Goal: Task Accomplishment & Management: Use online tool/utility

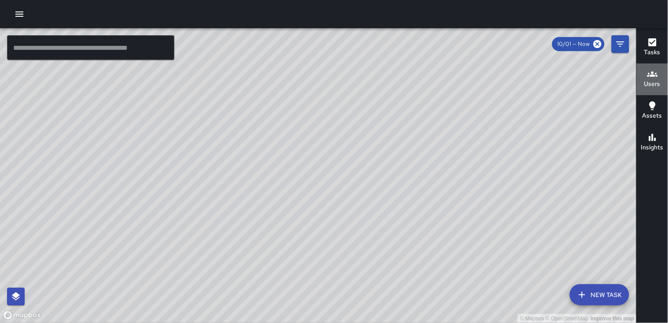
click at [653, 80] on h6 "Users" at bounding box center [652, 84] width 16 height 10
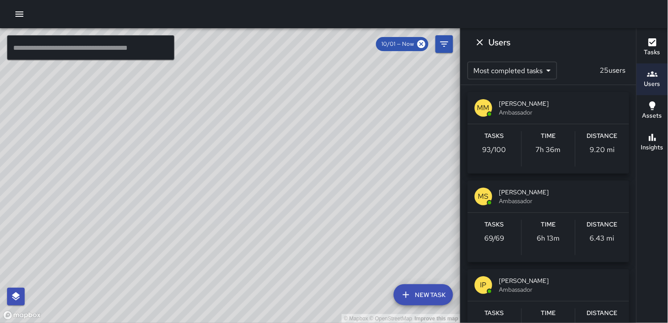
drag, startPoint x: 137, startPoint y: 286, endPoint x: 153, endPoint y: 224, distance: 63.6
click at [102, 261] on div "© Mapbox © OpenStreetMap Improve this map" at bounding box center [230, 175] width 460 height 294
click at [22, 11] on icon "button" at bounding box center [19, 14] width 11 height 11
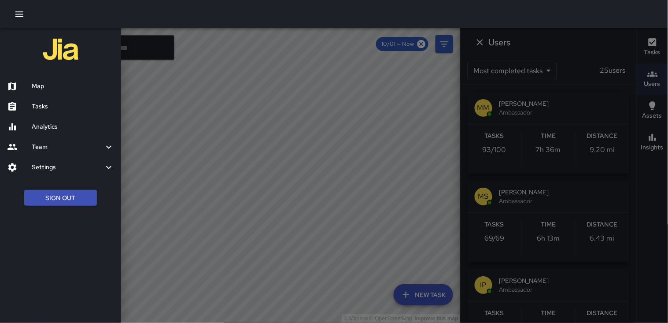
click at [53, 103] on h6 "Tasks" at bounding box center [73, 107] width 82 height 10
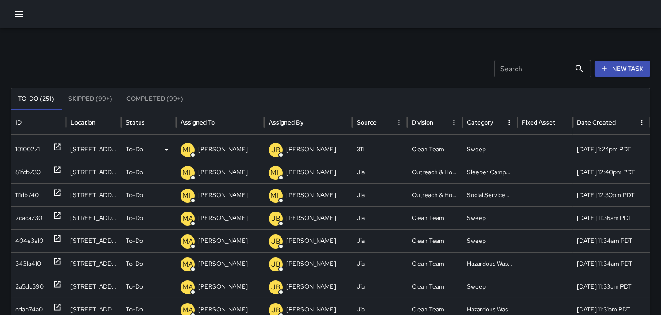
scroll to position [45, 0]
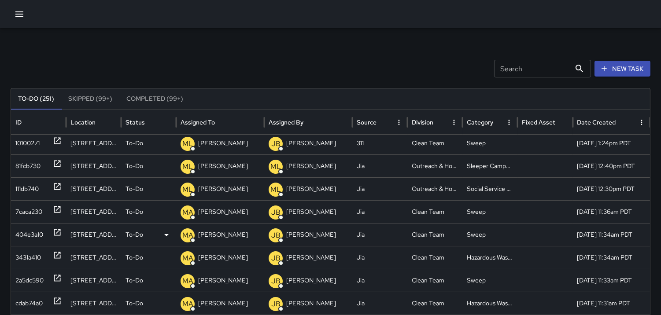
click at [37, 231] on div "404e3a10" at bounding box center [29, 235] width 28 height 22
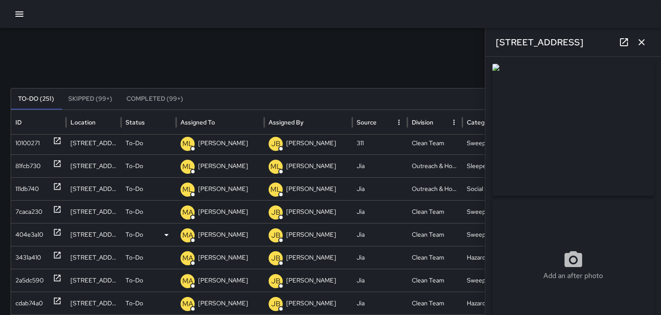
type input "**********"
click at [19, 228] on div "404e3a10" at bounding box center [29, 235] width 28 height 22
click at [29, 258] on div "3431a410" at bounding box center [28, 257] width 26 height 22
type input "**********"
click at [32, 281] on div "2a5dc590" at bounding box center [29, 280] width 28 height 22
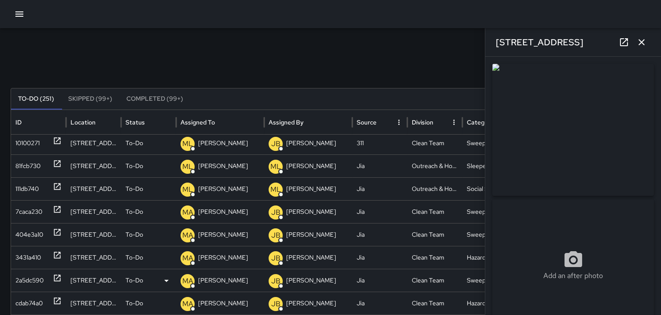
type input "**********"
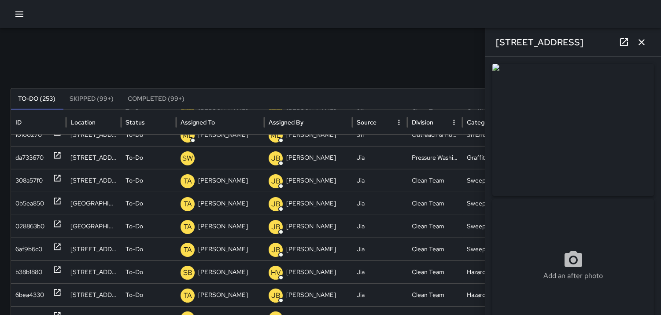
scroll to position [0, 0]
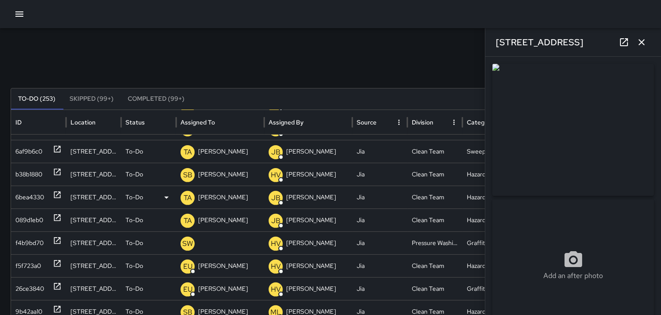
click at [26, 195] on div "6bea4330" at bounding box center [29, 197] width 29 height 22
click at [28, 191] on div "6bea4330" at bounding box center [29, 197] width 29 height 22
click at [28, 216] on div "089d1eb0" at bounding box center [29, 220] width 28 height 22
click at [24, 174] on div "b38b1880" at bounding box center [28, 174] width 27 height 22
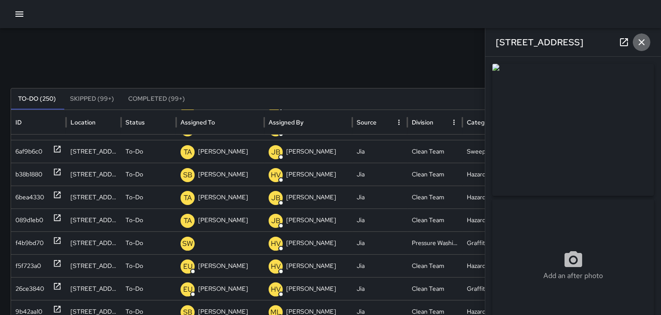
click at [641, 41] on icon "button" at bounding box center [641, 42] width 11 height 11
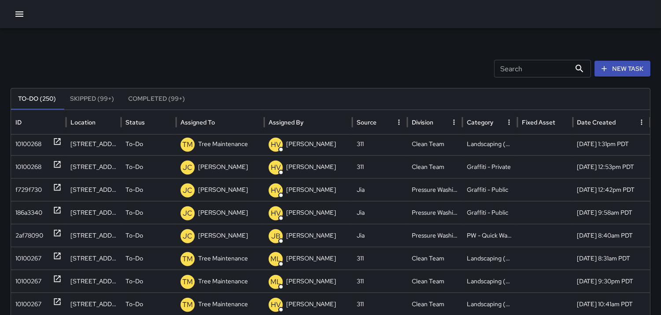
scroll to position [1420, 0]
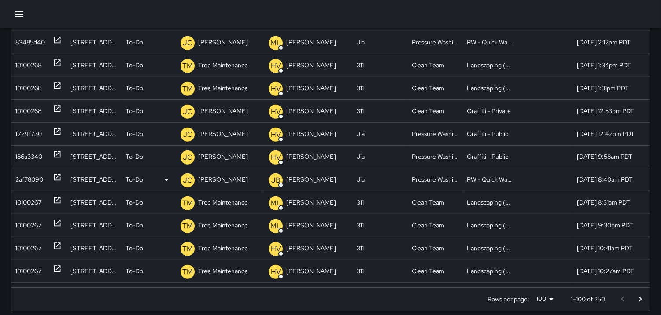
click at [27, 180] on div "2af78090" at bounding box center [29, 180] width 28 height 22
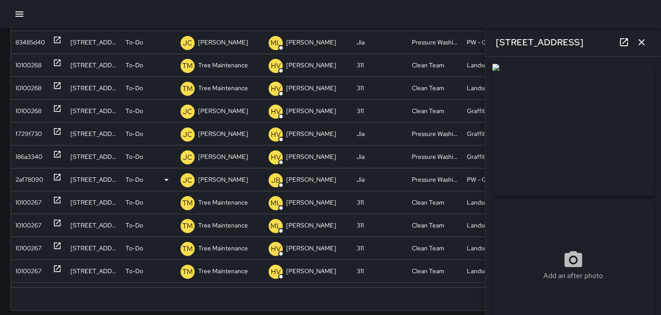
type input "**********"
click at [639, 40] on icon "button" at bounding box center [641, 42] width 6 height 6
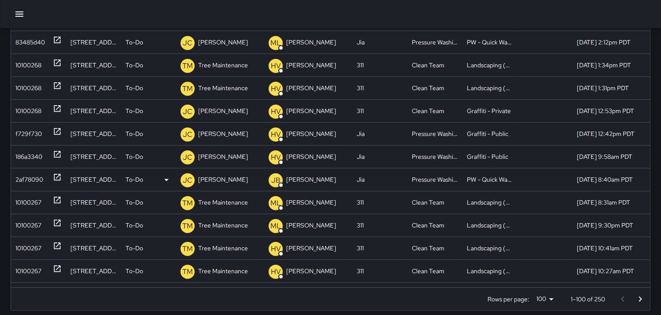
click at [44, 176] on div "2af78090" at bounding box center [38, 180] width 46 height 22
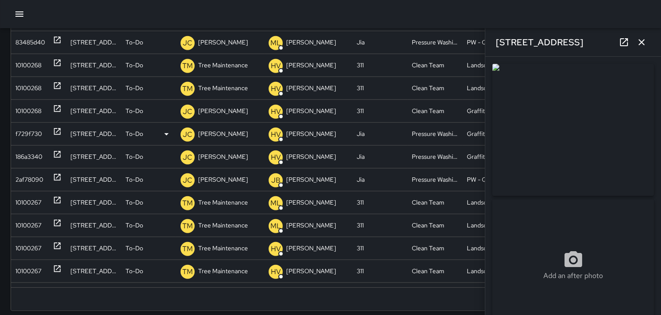
click at [44, 131] on div "f729f730" at bounding box center [38, 134] width 46 height 22
click at [28, 132] on div "f729f730" at bounding box center [28, 134] width 26 height 22
click at [32, 108] on div "10100268" at bounding box center [28, 111] width 26 height 22
type input "**********"
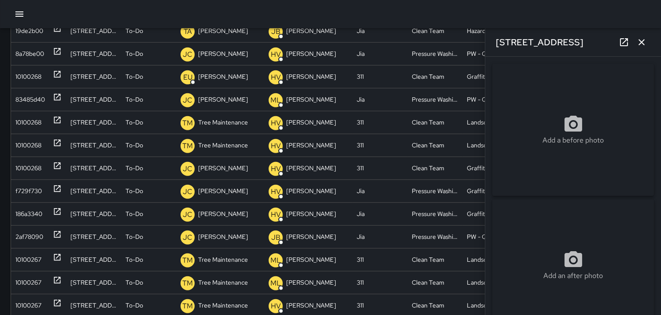
scroll to position [16, 0]
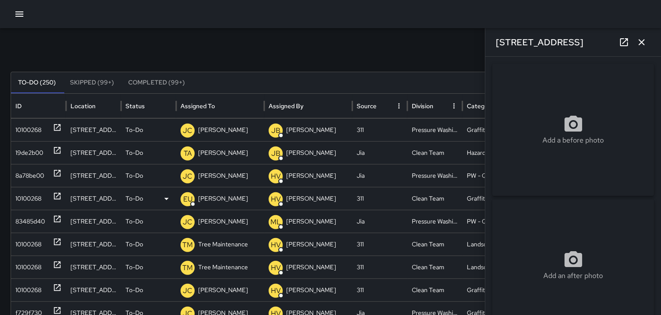
click at [23, 196] on div "10100268" at bounding box center [28, 198] width 26 height 22
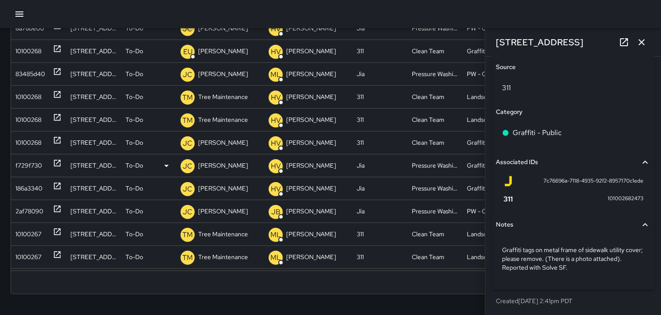
scroll to position [1173, 0]
click at [28, 184] on div "186a3340" at bounding box center [28, 189] width 27 height 22
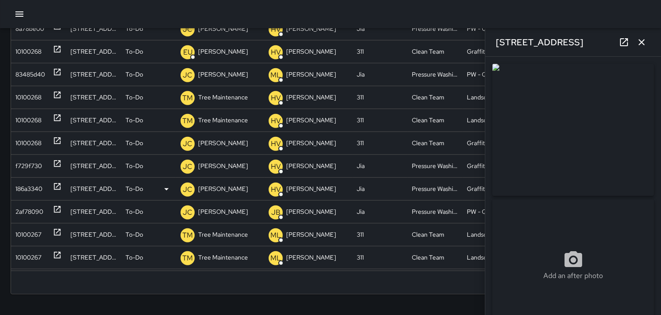
type input "**********"
click at [642, 43] on icon "button" at bounding box center [641, 42] width 6 height 6
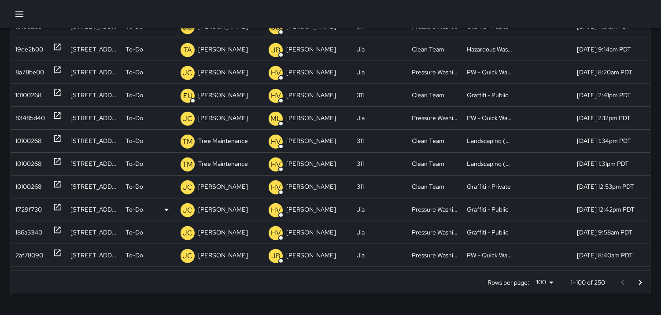
scroll to position [1127, 0]
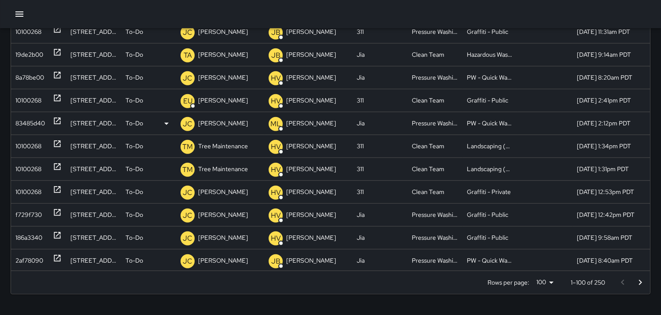
click at [35, 124] on div "83485d40" at bounding box center [29, 123] width 29 height 22
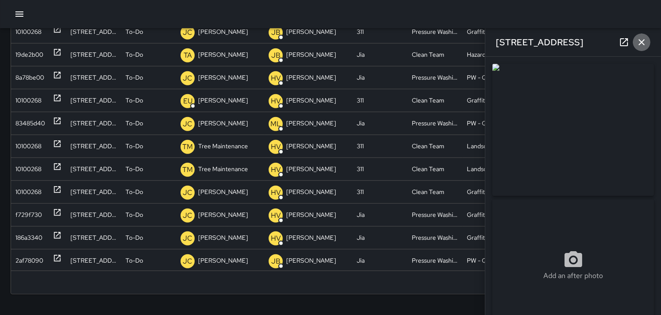
click at [643, 42] on icon "button" at bounding box center [641, 42] width 11 height 11
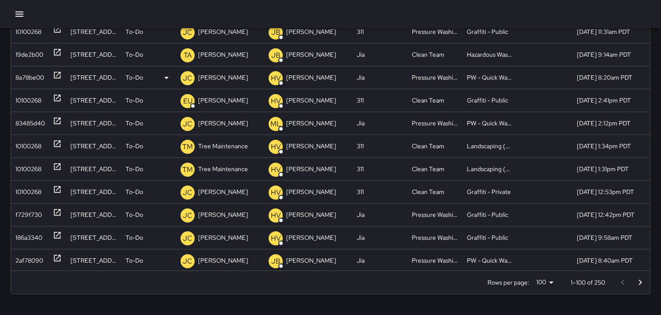
click at [36, 76] on div "8a78be00" at bounding box center [29, 77] width 29 height 22
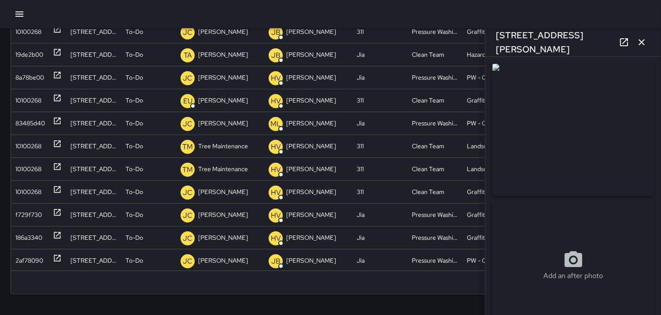
drag, startPoint x: 540, startPoint y: 110, endPoint x: 545, endPoint y: 110, distance: 4.8
click at [540, 110] on img at bounding box center [573, 130] width 162 height 132
click at [44, 74] on div "8a78be00" at bounding box center [29, 77] width 29 height 22
click at [32, 54] on div "19de2b00" at bounding box center [29, 55] width 28 height 22
type input "**********"
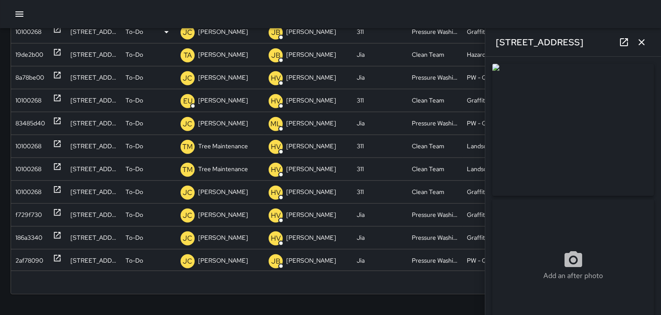
click at [28, 29] on div "10100268" at bounding box center [28, 32] width 26 height 22
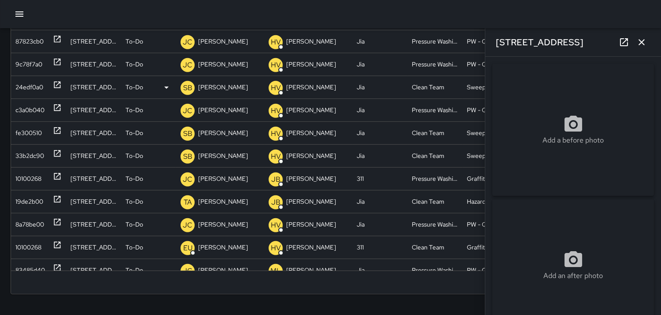
scroll to position [944, 0]
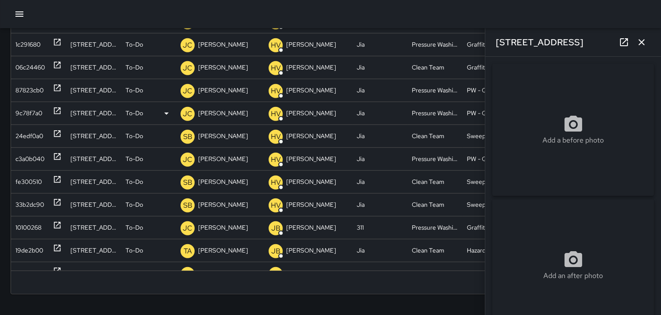
click at [28, 107] on div "9c78f7a0" at bounding box center [28, 113] width 27 height 22
click at [36, 91] on div "87823cb0" at bounding box center [29, 90] width 28 height 22
click at [559, 109] on img at bounding box center [573, 130] width 162 height 132
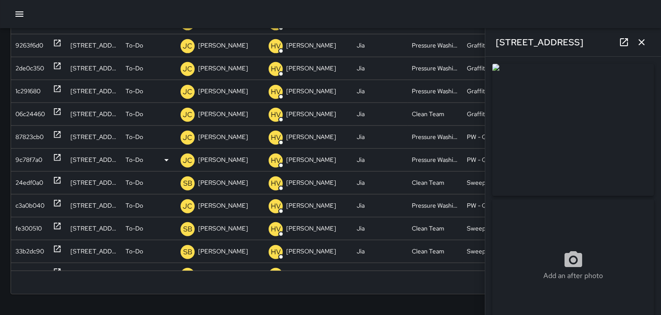
scroll to position [899, 0]
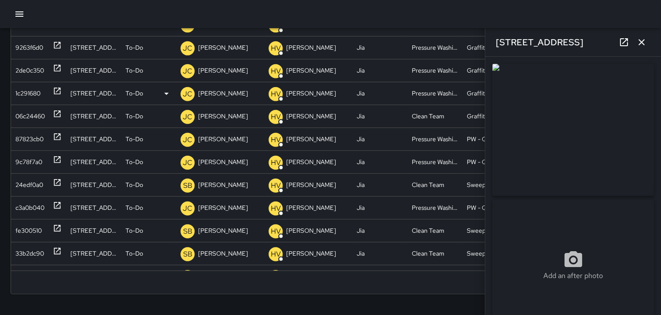
click at [39, 93] on div "1c291680" at bounding box center [27, 93] width 25 height 22
type input "**********"
click at [36, 92] on div "1c291680" at bounding box center [27, 93] width 25 height 22
click at [645, 43] on icon "button" at bounding box center [641, 42] width 11 height 11
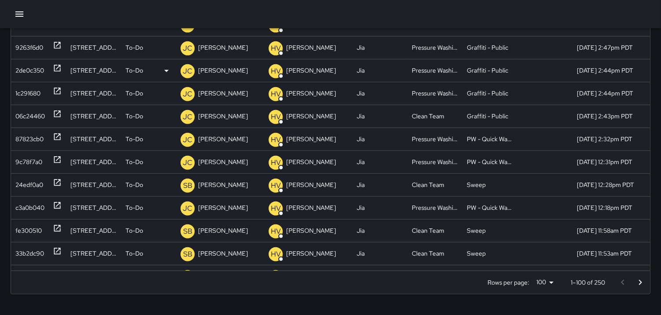
click at [29, 72] on div "2de0c350" at bounding box center [29, 70] width 29 height 22
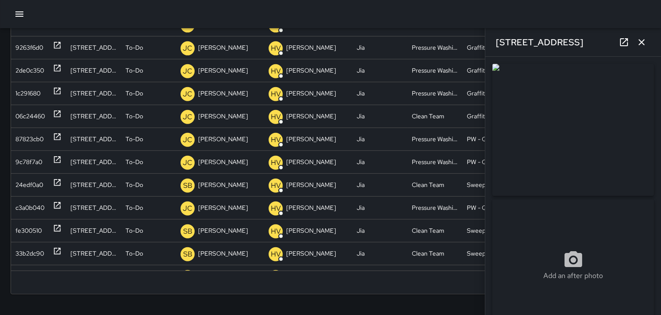
click at [600, 107] on img at bounding box center [573, 130] width 162 height 132
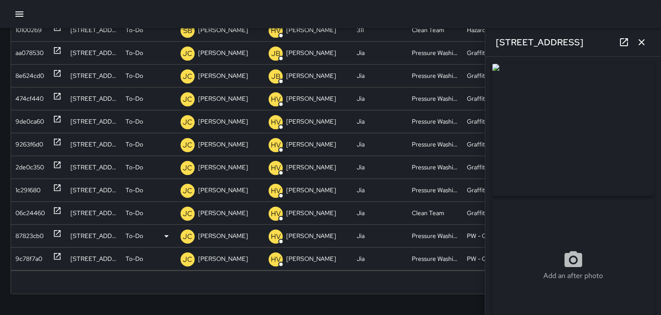
scroll to position [786, 0]
click at [41, 166] on div "2de0c350" at bounding box center [29, 168] width 29 height 22
click at [24, 137] on div "9263f6d0" at bounding box center [29, 145] width 28 height 22
type input "**********"
click at [31, 120] on div "9de0ca60" at bounding box center [29, 122] width 29 height 22
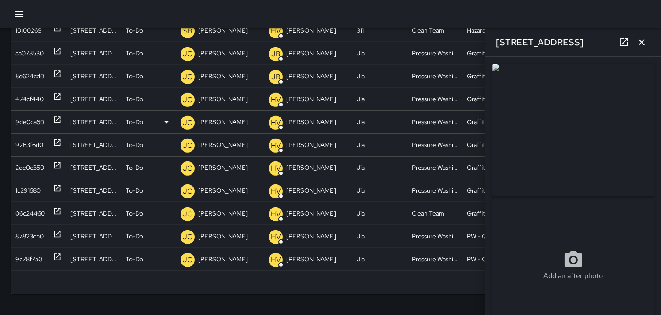
type input "**********"
click at [36, 93] on div "474cf440" at bounding box center [29, 99] width 28 height 22
click at [37, 74] on div "8e624cd0" at bounding box center [29, 76] width 29 height 22
type input "**********"
click at [40, 51] on div "aa078530" at bounding box center [29, 53] width 28 height 22
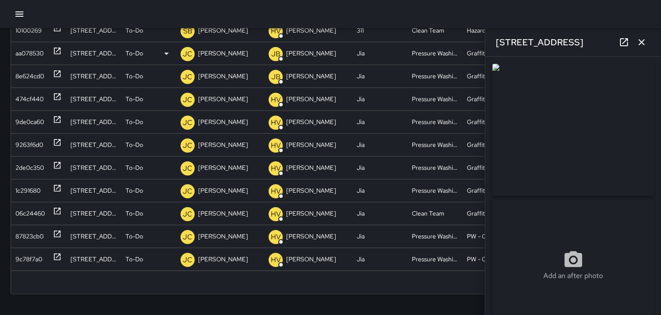
type input "**********"
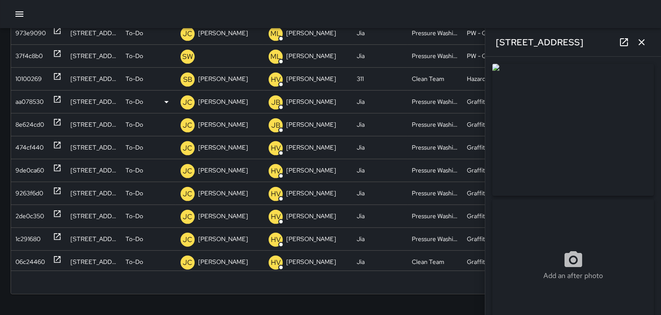
scroll to position [741, 0]
click at [34, 51] on div "37f4c8b0" at bounding box center [28, 56] width 27 height 22
click at [31, 37] on div "973e9090" at bounding box center [30, 33] width 30 height 22
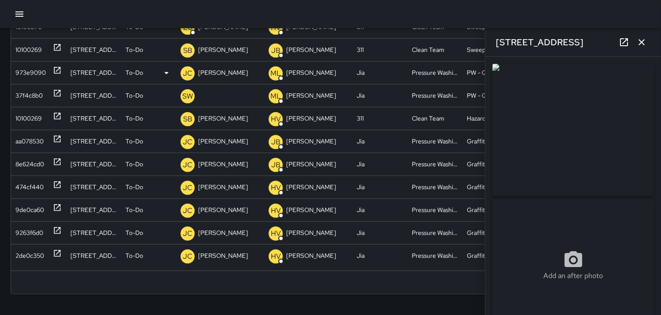
scroll to position [695, 0]
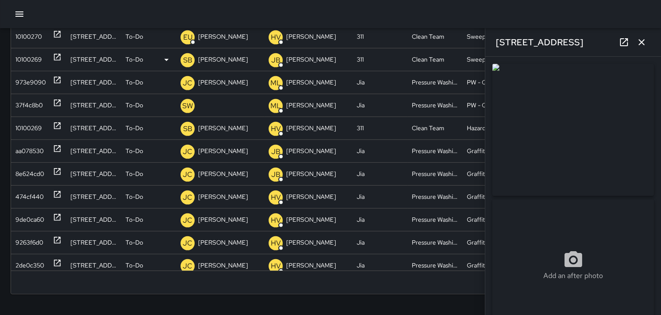
click at [37, 60] on div "10100269" at bounding box center [28, 59] width 26 height 22
type input "**********"
click at [35, 37] on div "10100270" at bounding box center [28, 37] width 26 height 22
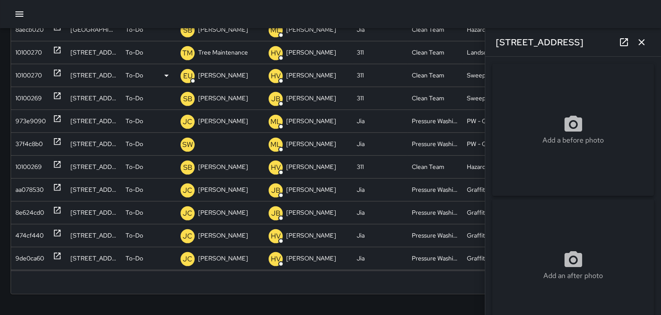
scroll to position [649, 0]
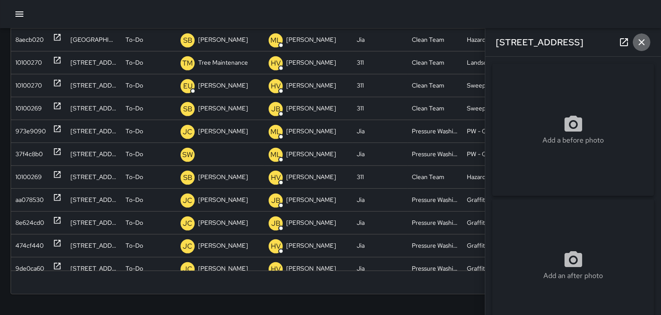
click at [640, 42] on icon "button" at bounding box center [641, 42] width 6 height 6
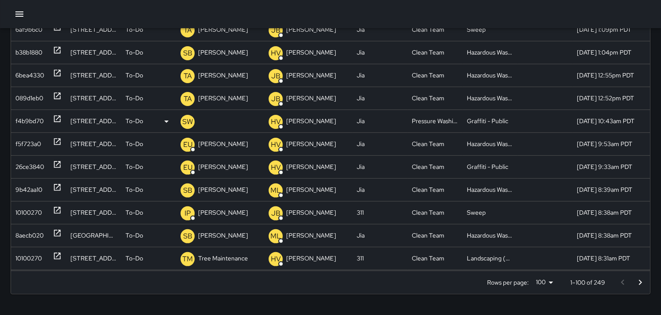
scroll to position [421, 0]
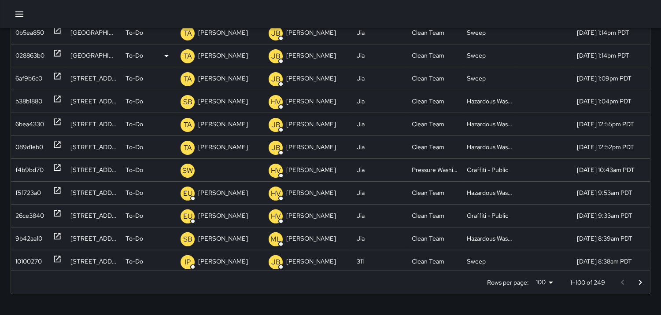
click at [23, 55] on div "028863b0" at bounding box center [29, 55] width 29 height 22
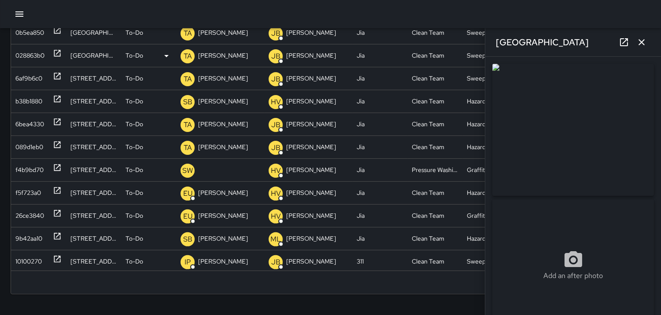
type input "**********"
click at [37, 33] on div "0b5ea850" at bounding box center [29, 33] width 29 height 22
click at [643, 40] on icon "button" at bounding box center [641, 42] width 11 height 11
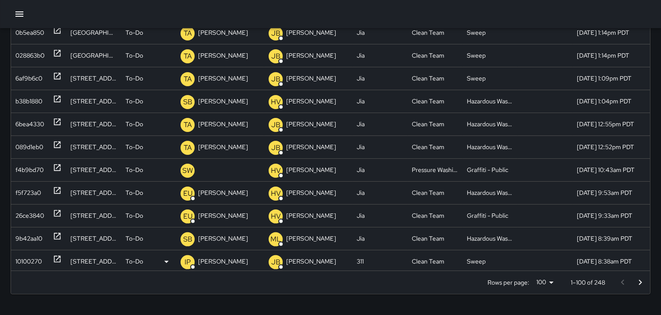
click at [18, 261] on div "10100270" at bounding box center [28, 261] width 26 height 22
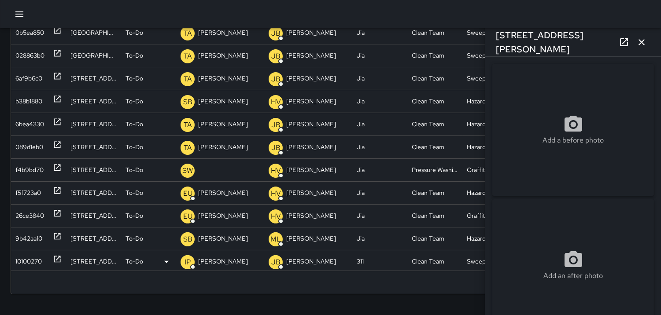
type input "**********"
click at [643, 44] on icon "button" at bounding box center [641, 42] width 11 height 11
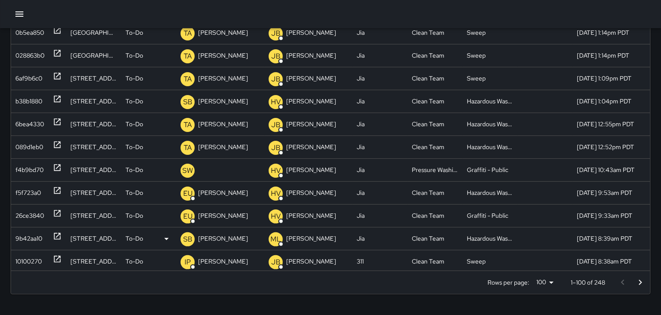
click at [28, 239] on div "9b42aa10" at bounding box center [28, 239] width 27 height 22
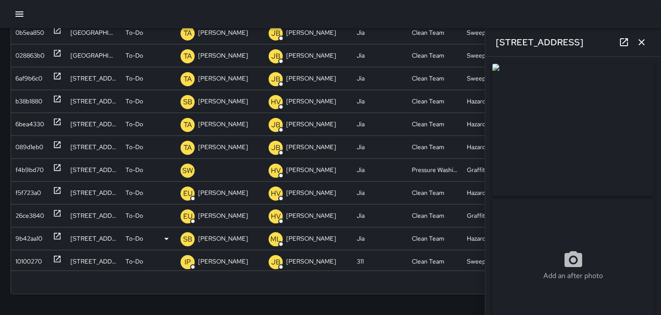
type input "**********"
click at [28, 188] on div "f5f723a0" at bounding box center [28, 193] width 26 height 22
click at [37, 161] on div "f4b9bd70" at bounding box center [29, 170] width 28 height 22
type input "**********"
click at [25, 147] on div "089d1eb0" at bounding box center [29, 147] width 28 height 22
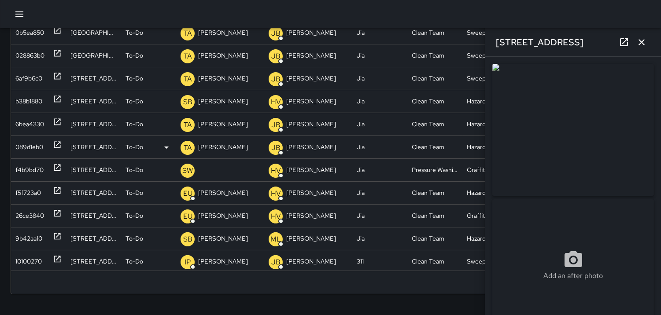
type input "**********"
click at [29, 118] on div "6bea4330" at bounding box center [29, 124] width 29 height 22
click at [32, 105] on div "b38b1880" at bounding box center [28, 101] width 27 height 22
type input "**********"
click at [27, 76] on div "6af9b6c0" at bounding box center [28, 78] width 27 height 22
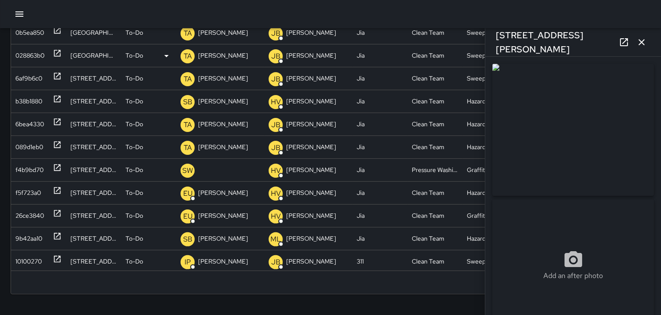
click at [33, 55] on div "028863b0" at bounding box center [29, 55] width 29 height 22
click at [34, 28] on div "0b5ea850" at bounding box center [29, 33] width 29 height 22
click at [34, 55] on div "028863b0" at bounding box center [29, 55] width 29 height 22
click at [37, 75] on div "6af9b6c0" at bounding box center [28, 78] width 27 height 22
click at [636, 41] on icon "button" at bounding box center [641, 42] width 11 height 11
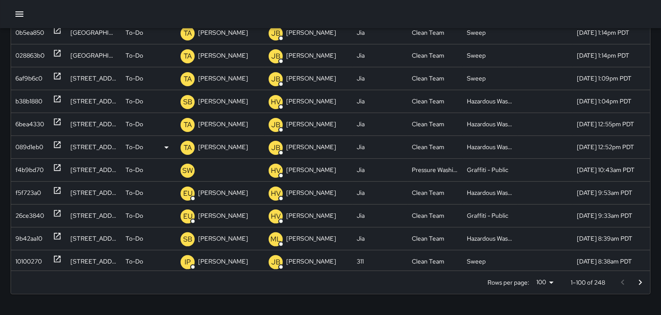
click at [35, 147] on div "089d1eb0" at bounding box center [29, 147] width 28 height 22
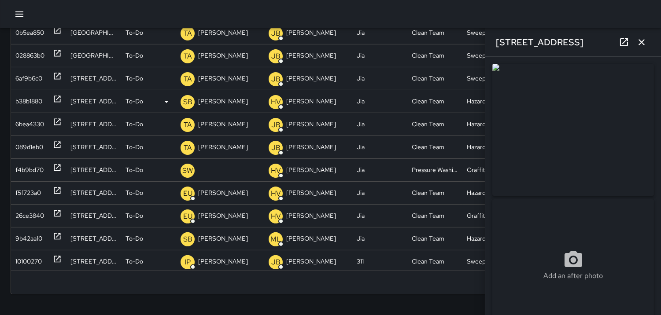
click at [31, 103] on div "b38b1880" at bounding box center [28, 101] width 27 height 22
type input "**********"
click at [638, 44] on icon "button" at bounding box center [641, 42] width 11 height 11
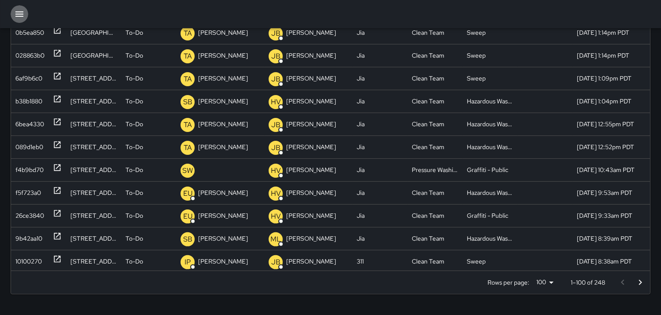
click at [16, 18] on icon "button" at bounding box center [19, 14] width 11 height 11
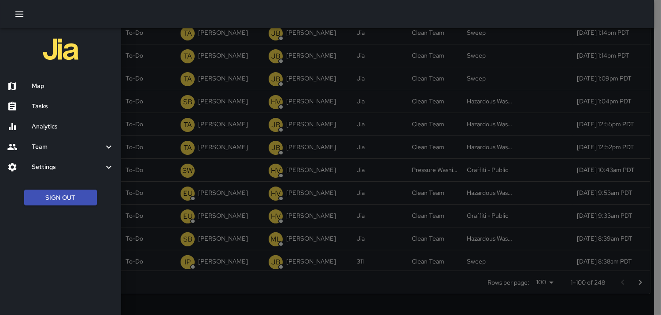
scroll to position [205, 0]
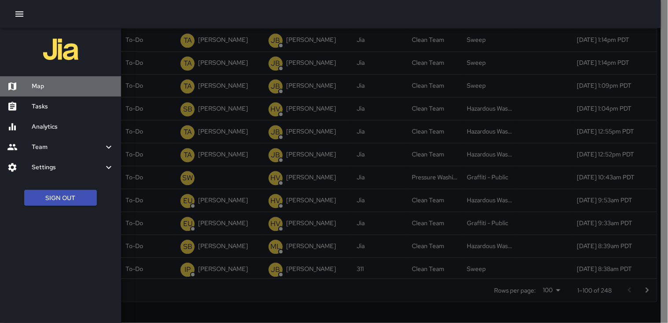
click at [49, 87] on h6 "Map" at bounding box center [73, 86] width 82 height 10
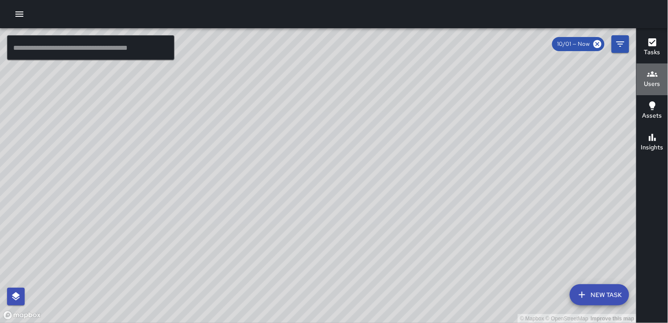
click at [654, 77] on icon "button" at bounding box center [652, 74] width 11 height 11
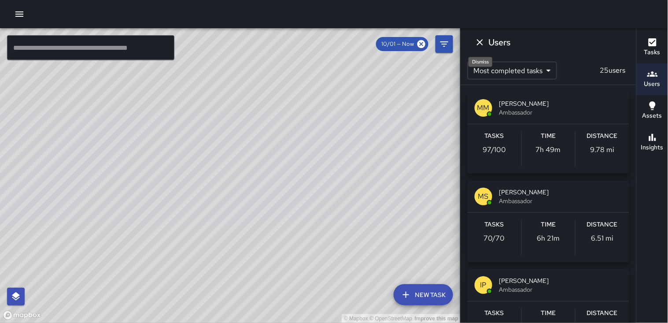
click at [475, 45] on icon "Dismiss" at bounding box center [479, 42] width 11 height 11
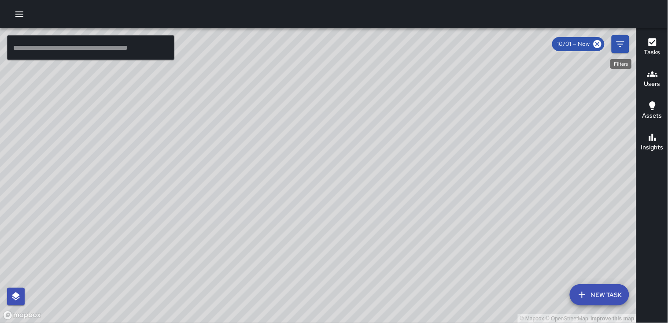
click at [624, 46] on icon "Filters" at bounding box center [620, 44] width 11 height 11
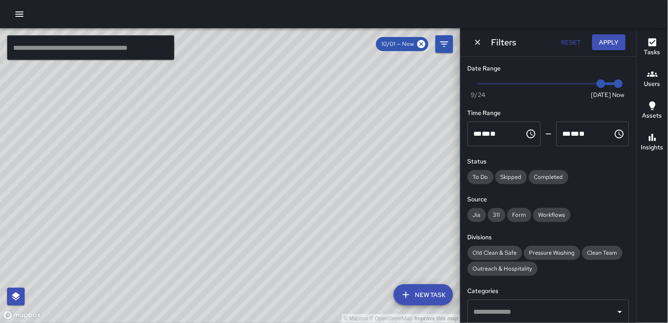
type input "*"
click at [577, 81] on span "Now [DATE] [DATE] 3:15 pm" at bounding box center [548, 83] width 140 height 13
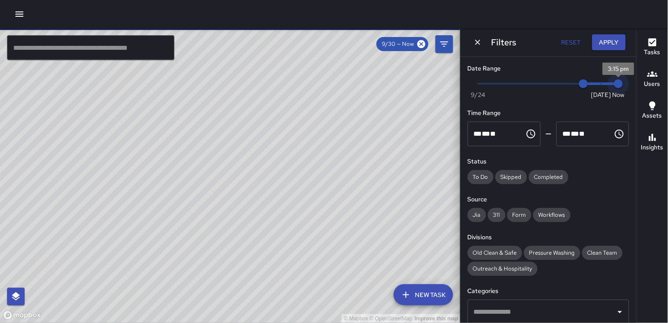
type input "*"
drag, startPoint x: 610, startPoint y: 85, endPoint x: 582, endPoint y: 85, distance: 28.2
click at [583, 85] on span "Now [DATE] 9/30 10/1" at bounding box center [548, 83] width 140 height 13
click at [579, 84] on span "9/30" at bounding box center [583, 83] width 9 height 9
type input "*"
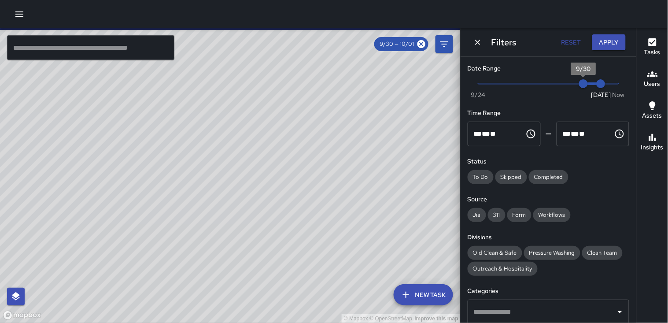
click at [579, 83] on span "9/30" at bounding box center [583, 83] width 9 height 9
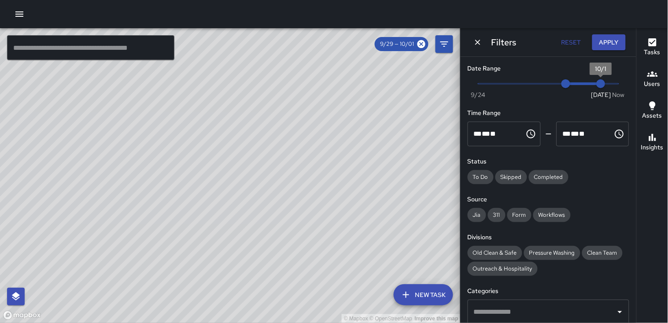
type input "*"
drag, startPoint x: 591, startPoint y: 81, endPoint x: 577, endPoint y: 84, distance: 14.3
click at [579, 84] on span "9/30" at bounding box center [583, 83] width 9 height 9
click at [579, 83] on span "9/30" at bounding box center [583, 83] width 9 height 9
click at [563, 82] on span "9/29" at bounding box center [565, 83] width 9 height 9
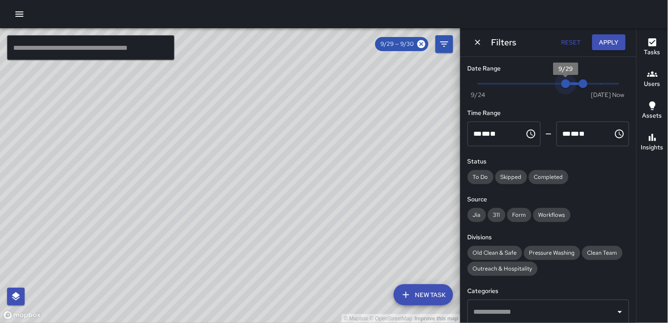
drag, startPoint x: 563, startPoint y: 82, endPoint x: 557, endPoint y: 82, distance: 6.2
click at [561, 82] on span "9/29" at bounding box center [565, 83] width 9 height 9
drag, startPoint x: 577, startPoint y: 82, endPoint x: 561, endPoint y: 83, distance: 16.3
click at [561, 83] on span "Now [DATE] 9/29 9/30" at bounding box center [548, 83] width 140 height 13
click at [561, 83] on span "9/29" at bounding box center [565, 83] width 9 height 9
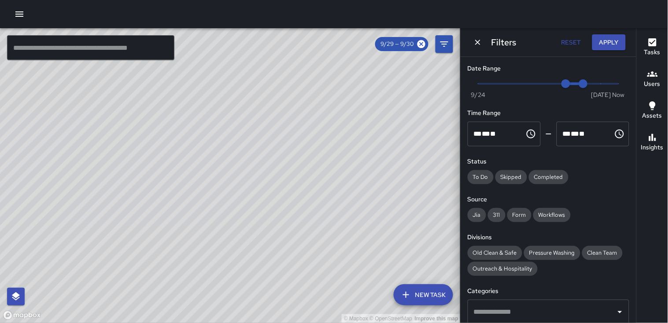
click at [608, 43] on button "Apply" at bounding box center [608, 42] width 33 height 16
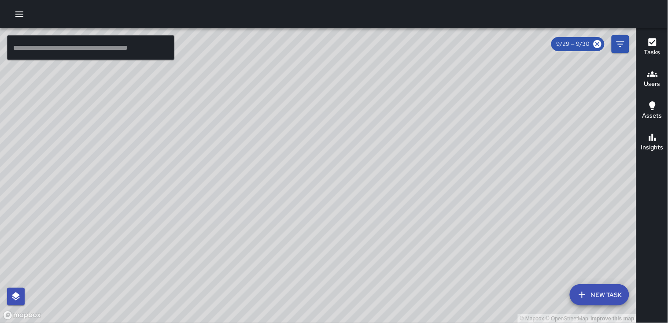
click at [652, 75] on icon "button" at bounding box center [652, 73] width 11 height 5
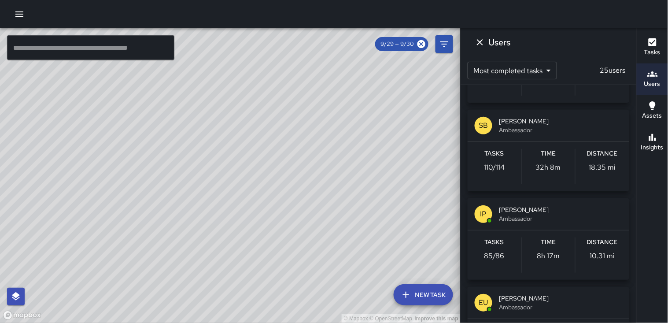
scroll to position [319, 0]
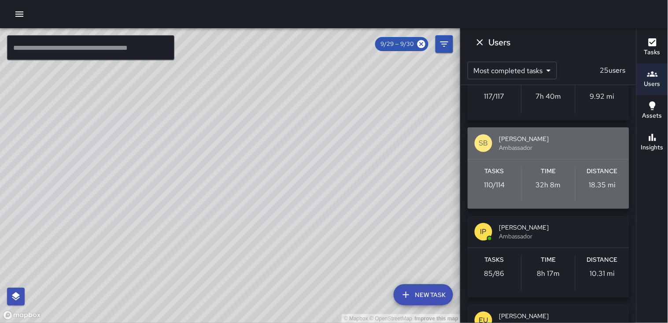
click at [589, 178] on div "Distance 18.35 mi" at bounding box center [602, 183] width 54 height 35
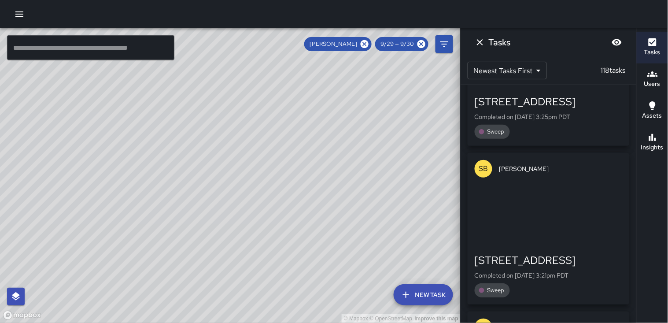
scroll to position [0, 0]
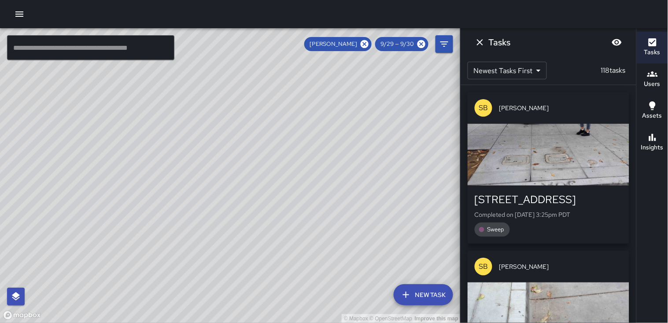
click at [515, 164] on div "button" at bounding box center [548, 155] width 162 height 62
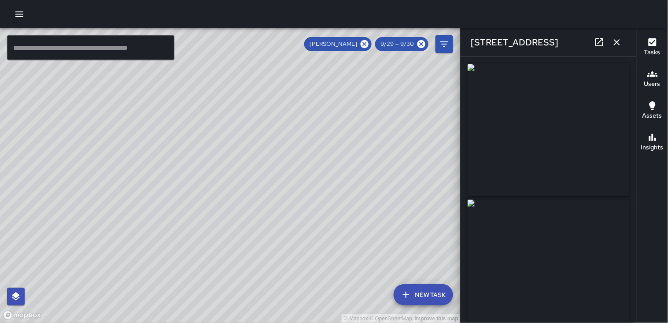
type input "**********"
click at [617, 41] on icon "button" at bounding box center [616, 42] width 11 height 11
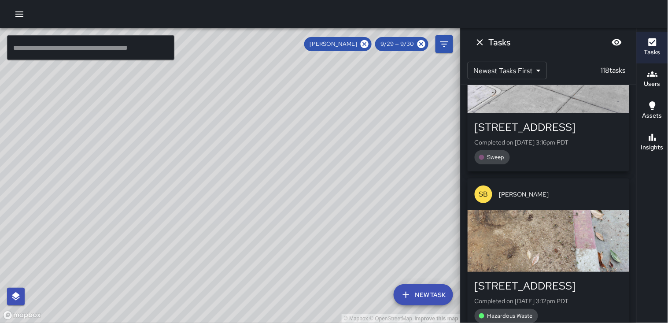
scroll to position [489, 0]
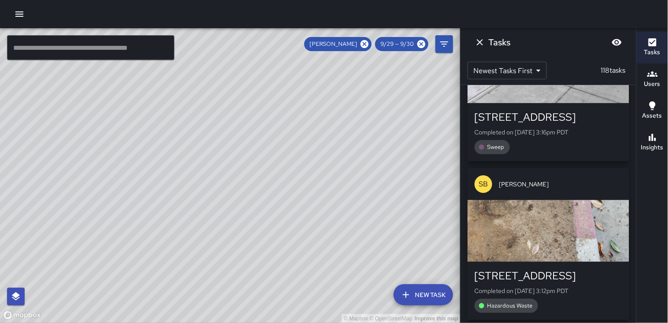
click at [530, 93] on div "button" at bounding box center [548, 72] width 162 height 62
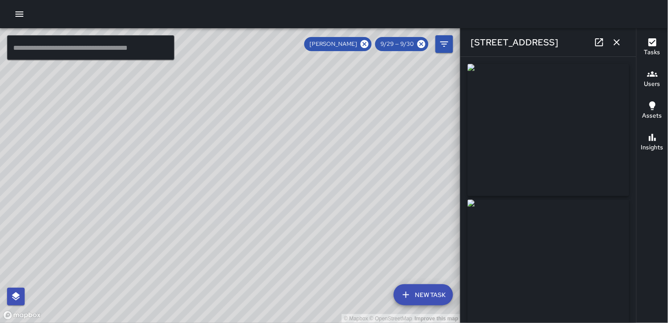
type input "**********"
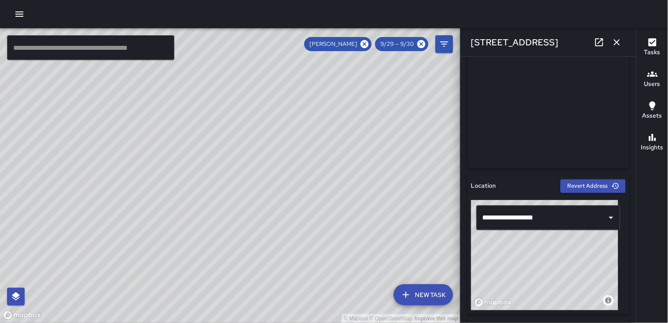
scroll to position [0, 0]
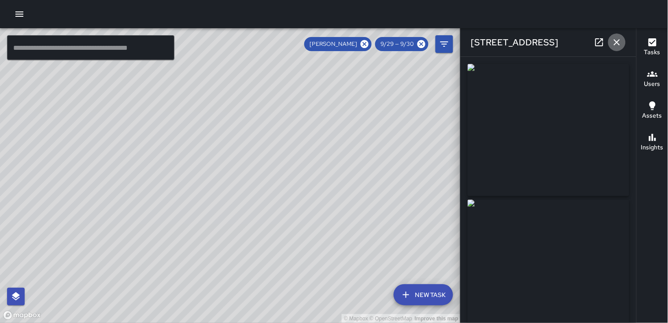
click at [620, 42] on icon "button" at bounding box center [616, 42] width 11 height 11
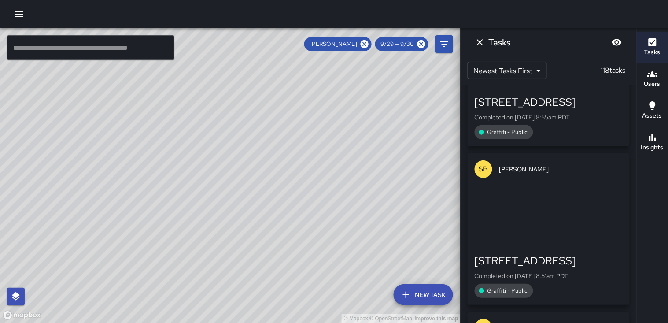
scroll to position [8184, 0]
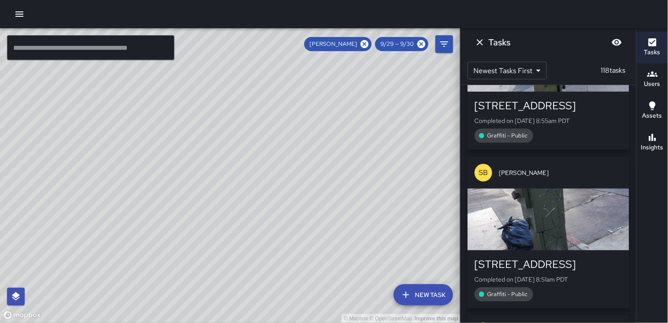
click at [637, 88] on button "Users" at bounding box center [651, 79] width 31 height 32
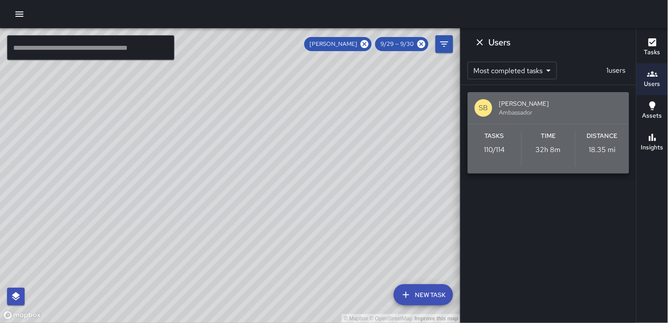
click at [599, 140] on h6 "Distance" at bounding box center [602, 136] width 31 height 10
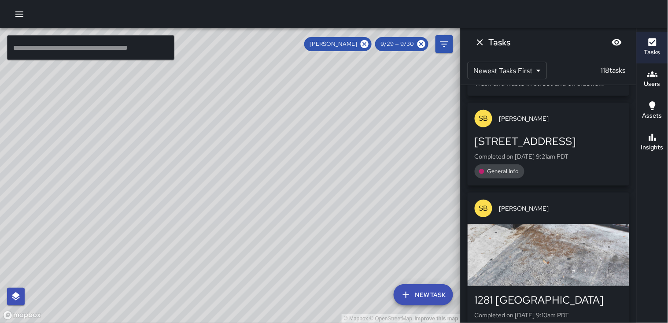
scroll to position [7826, 0]
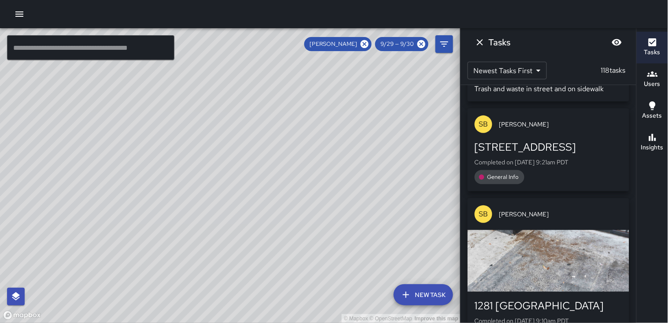
click at [627, 86] on div "SB [PERSON_NAME] [STREET_ADDRESS] Completed on [DATE] 3:25pm PDT Sweep SB [PERS…" at bounding box center [548, 204] width 176 height 238
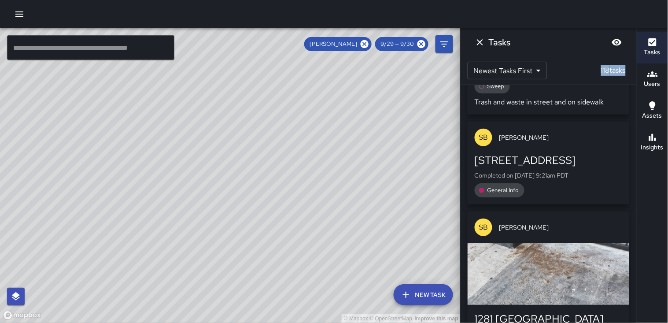
scroll to position [7806, 0]
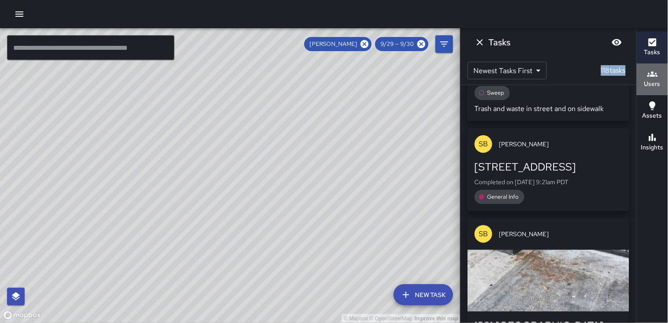
click at [639, 85] on button "Users" at bounding box center [651, 79] width 31 height 32
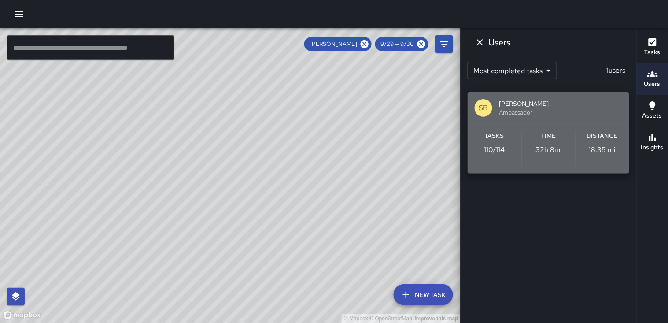
drag, startPoint x: 604, startPoint y: 147, endPoint x: 607, endPoint y: 144, distance: 4.7
click at [607, 144] on p "18.35 mi" at bounding box center [602, 149] width 27 height 11
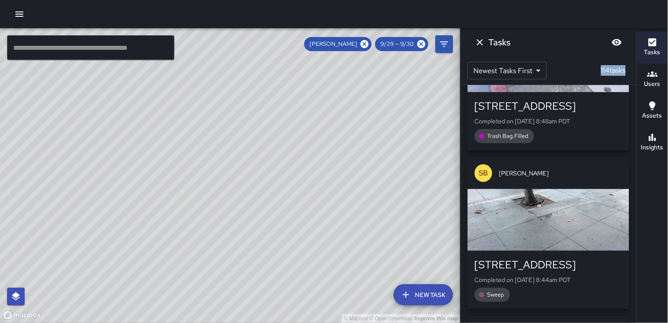
scroll to position [8147, 0]
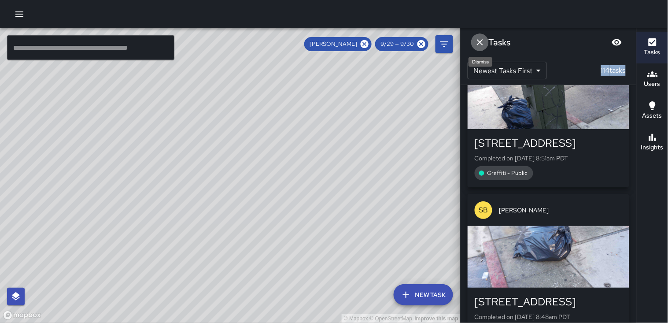
click at [482, 44] on icon "Dismiss" at bounding box center [480, 42] width 6 height 6
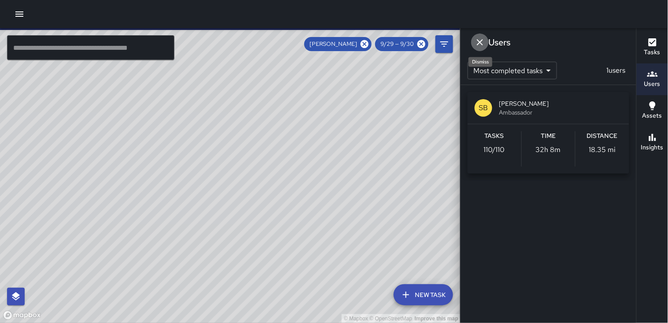
click at [481, 44] on icon "Dismiss" at bounding box center [479, 42] width 11 height 11
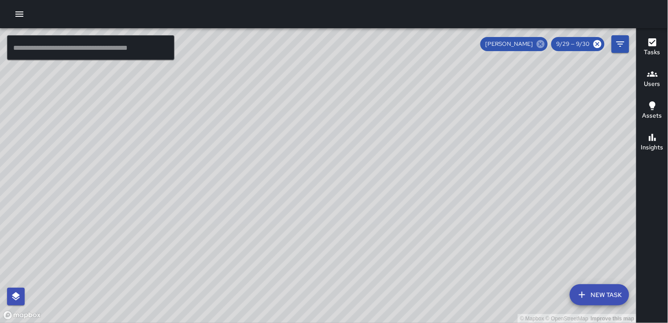
click at [540, 41] on icon at bounding box center [541, 44] width 8 height 8
drag, startPoint x: 429, startPoint y: 111, endPoint x: 310, endPoint y: 209, distance: 153.8
click at [310, 209] on div "© Mapbox © OpenStreetMap Improve this map" at bounding box center [318, 175] width 636 height 294
drag, startPoint x: 397, startPoint y: 169, endPoint x: 325, endPoint y: 219, distance: 87.5
click at [325, 219] on div "© Mapbox © OpenStreetMap Improve this map" at bounding box center [318, 175] width 636 height 294
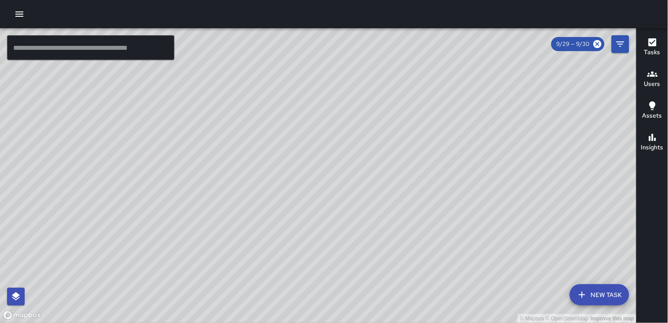
drag, startPoint x: 337, startPoint y: 195, endPoint x: 335, endPoint y: 207, distance: 12.0
click at [335, 207] on div "© Mapbox © OpenStreetMap Improve this map" at bounding box center [318, 175] width 636 height 294
click at [21, 15] on icon "button" at bounding box center [19, 14] width 11 height 11
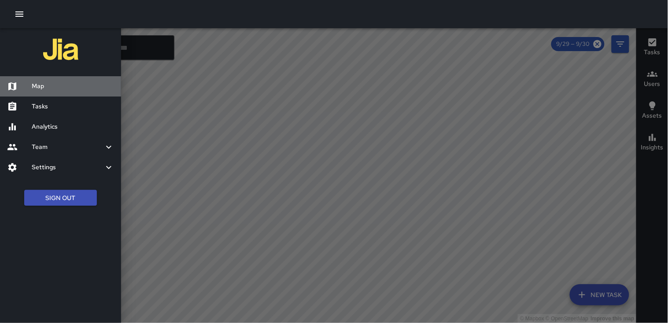
click at [43, 86] on h6 "Map" at bounding box center [73, 86] width 82 height 10
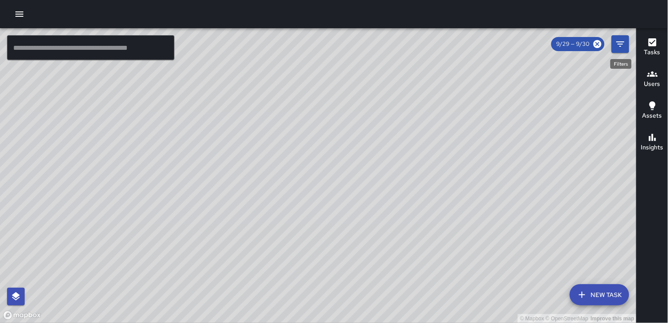
click at [621, 43] on icon "Filters" at bounding box center [620, 44] width 11 height 11
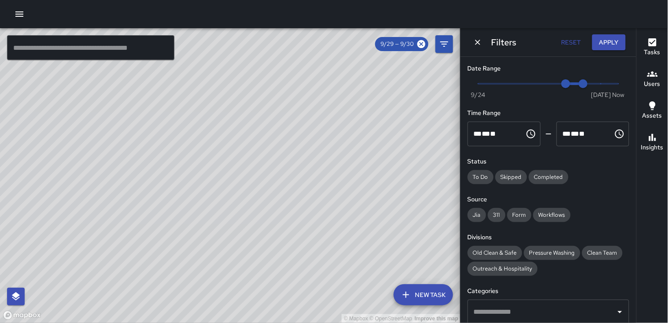
type input "*"
click at [610, 82] on span "Now [DATE] [DATE] 3:25 pm" at bounding box center [548, 83] width 140 height 13
click at [614, 82] on span "3:25 pm" at bounding box center [618, 83] width 9 height 9
type input "*"
drag, startPoint x: 562, startPoint y: 85, endPoint x: 596, endPoint y: 88, distance: 33.6
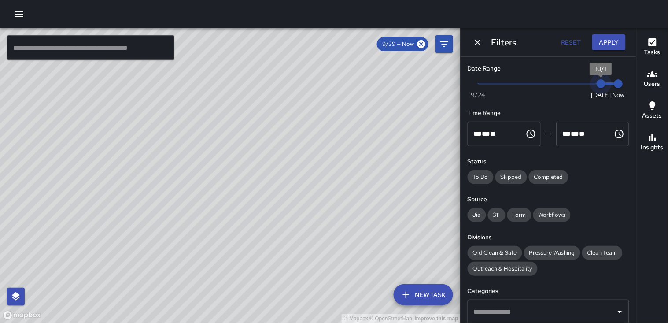
click at [596, 88] on span "10/1" at bounding box center [600, 83] width 9 height 9
click at [597, 88] on span "10/1" at bounding box center [600, 83] width 9 height 9
click at [473, 43] on icon "Dismiss" at bounding box center [477, 42] width 9 height 9
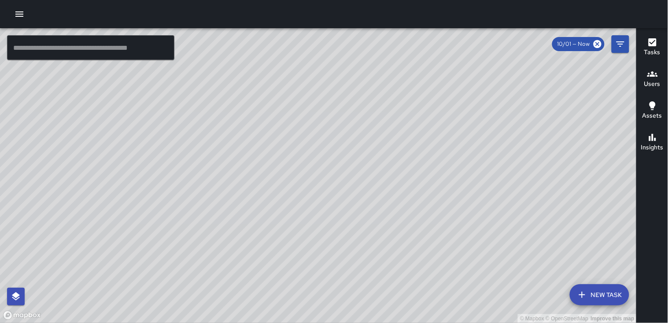
click at [657, 81] on h6 "Users" at bounding box center [652, 84] width 16 height 10
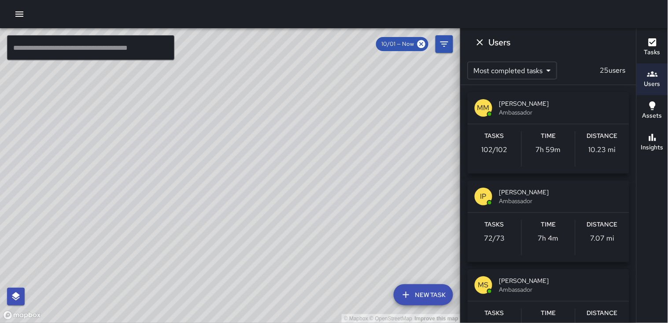
click at [597, 128] on div "Tasks 102 / 102 Time 7h 59m Distance 10.23 mi" at bounding box center [548, 148] width 162 height 49
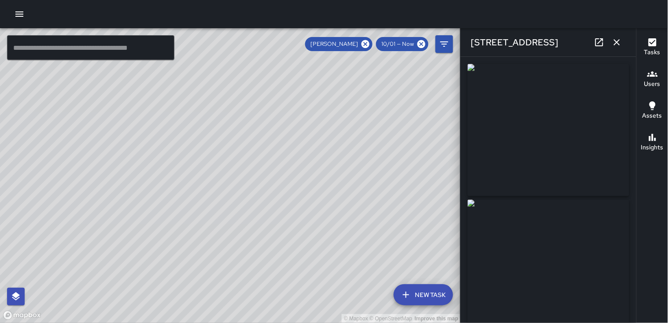
type input "**********"
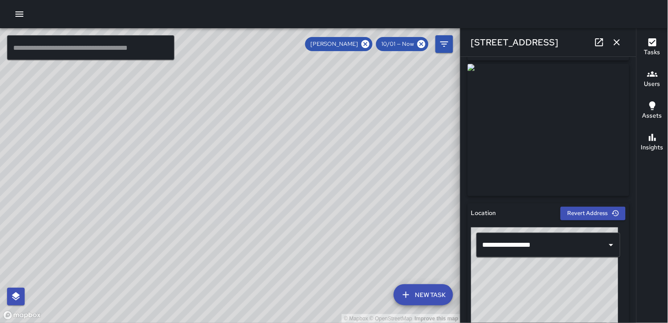
scroll to position [147, 0]
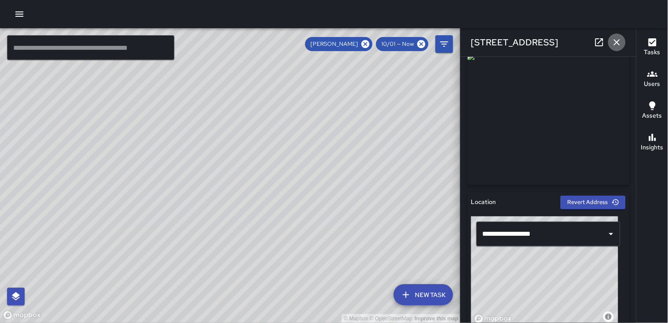
click at [617, 48] on button "button" at bounding box center [617, 42] width 18 height 18
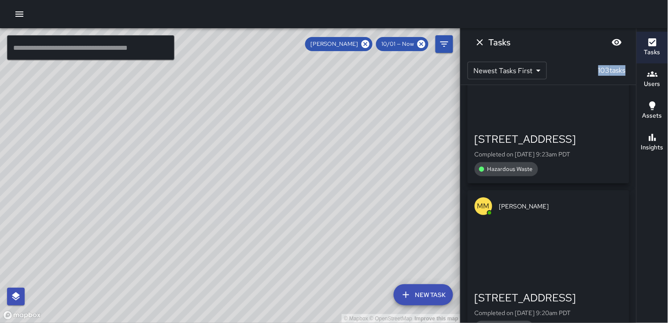
scroll to position [14369, 0]
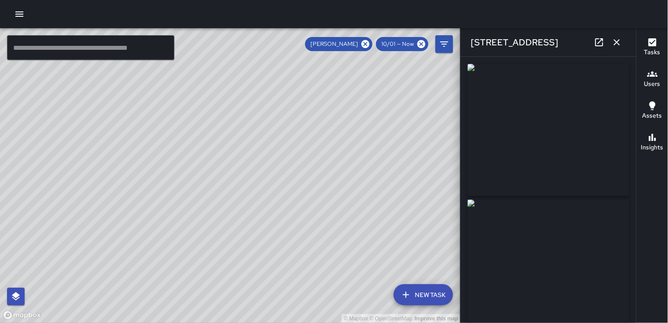
click at [615, 44] on icon "button" at bounding box center [617, 42] width 6 height 6
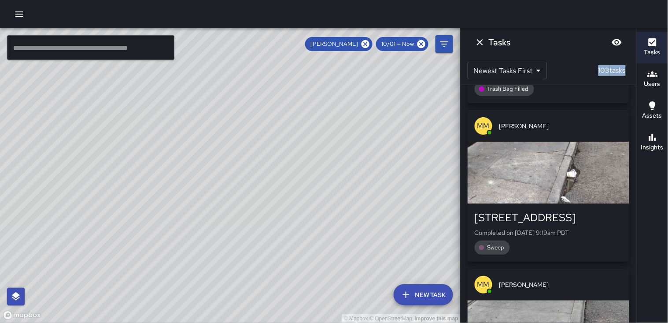
scroll to position [14614, 0]
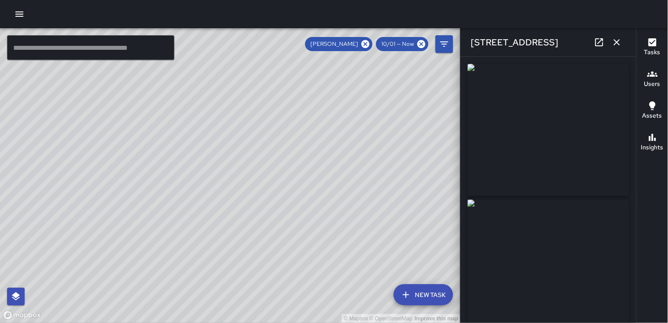
click at [617, 43] on icon "button" at bounding box center [617, 42] width 6 height 6
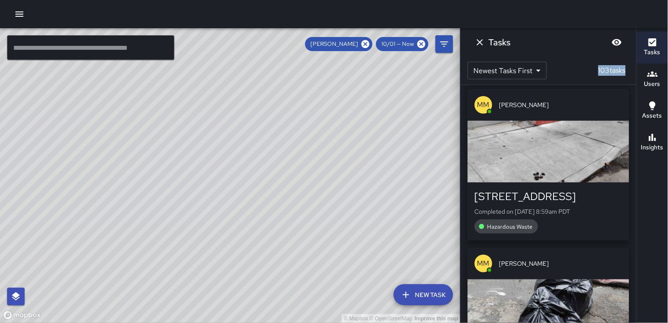
scroll to position [15445, 0]
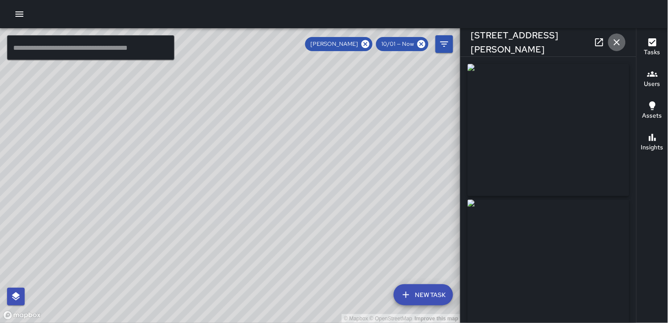
click at [617, 43] on icon "button" at bounding box center [616, 42] width 11 height 11
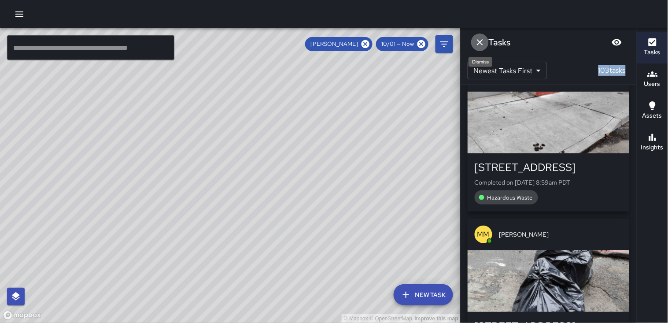
click at [480, 40] on icon "Dismiss" at bounding box center [479, 42] width 11 height 11
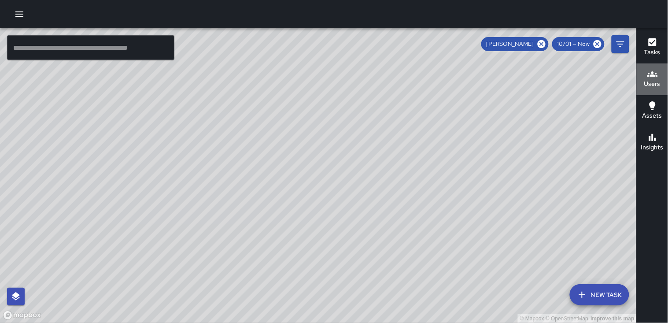
click at [653, 78] on icon "button" at bounding box center [652, 74] width 11 height 11
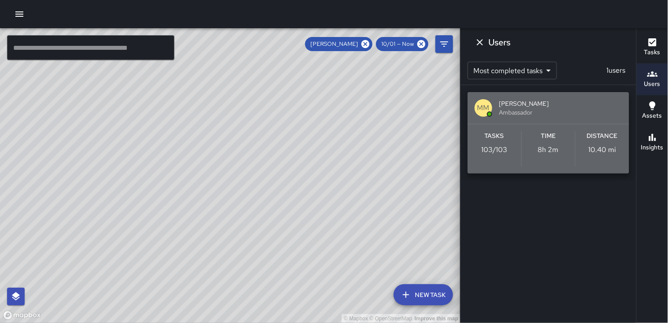
click at [615, 150] on p "10.40 mi" at bounding box center [602, 149] width 28 height 11
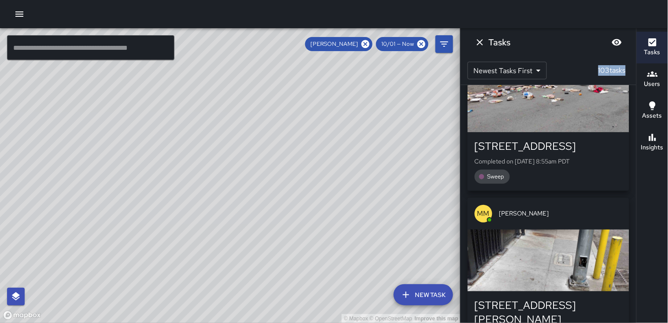
scroll to position [15976, 0]
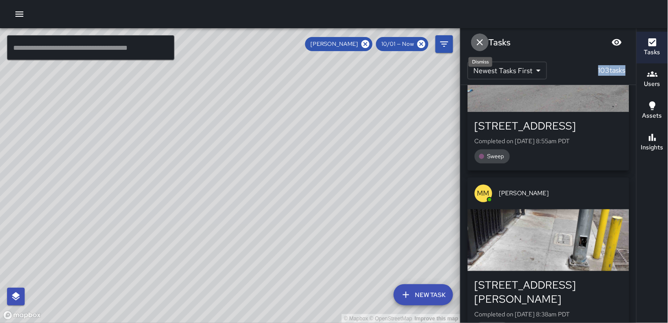
click at [480, 43] on icon "Dismiss" at bounding box center [479, 42] width 11 height 11
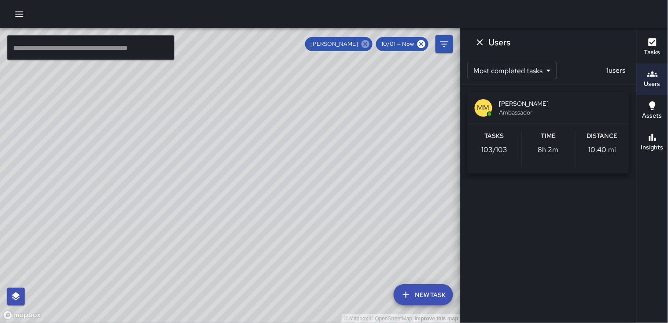
click at [364, 41] on icon at bounding box center [365, 44] width 8 height 8
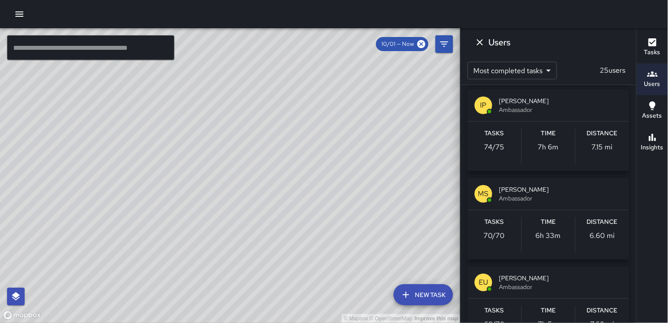
scroll to position [98, 0]
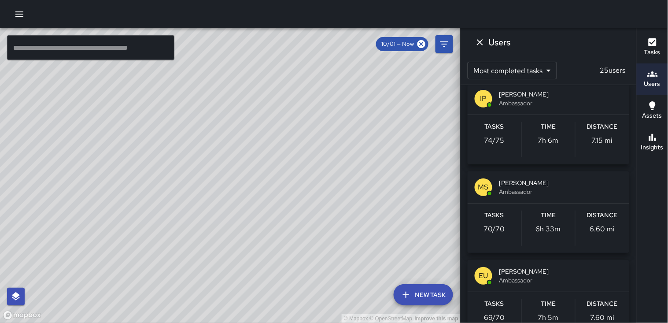
click at [599, 131] on h6 "Distance" at bounding box center [602, 127] width 31 height 10
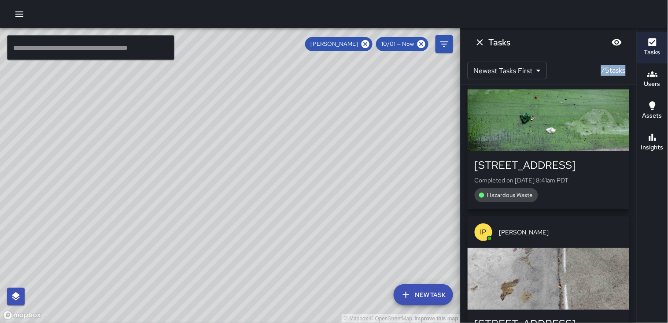
scroll to position [11664, 0]
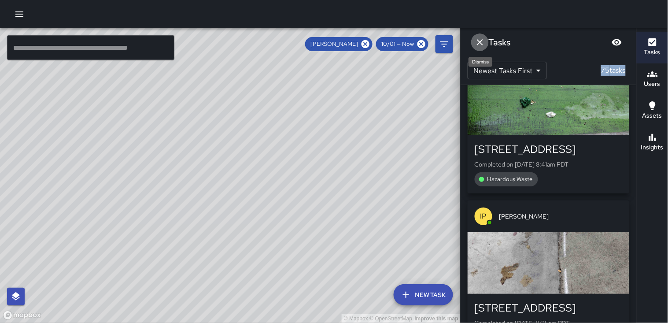
click at [478, 42] on icon "Dismiss" at bounding box center [479, 42] width 11 height 11
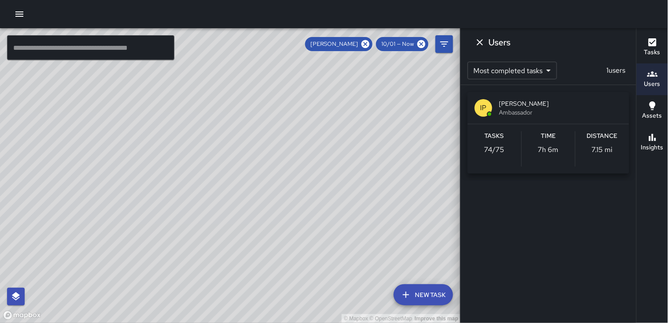
click at [361, 41] on span "[PERSON_NAME]" at bounding box center [334, 44] width 58 height 9
click at [370, 44] on icon at bounding box center [365, 44] width 10 height 10
click at [364, 44] on div "© Mapbox © OpenStreetMap Improve this map" at bounding box center [230, 175] width 460 height 294
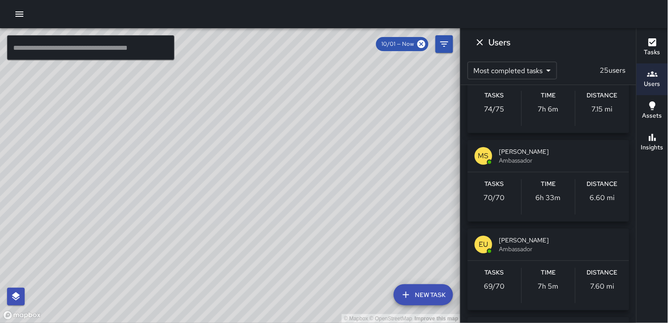
scroll to position [147, 0]
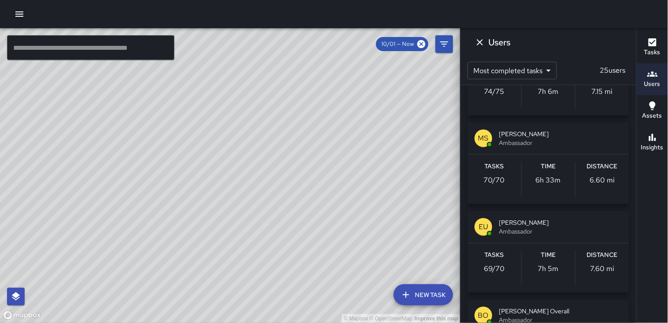
click at [595, 249] on div "Tasks 69 / 70 Time 7h 5m Distance 7.60 mi" at bounding box center [548, 267] width 162 height 49
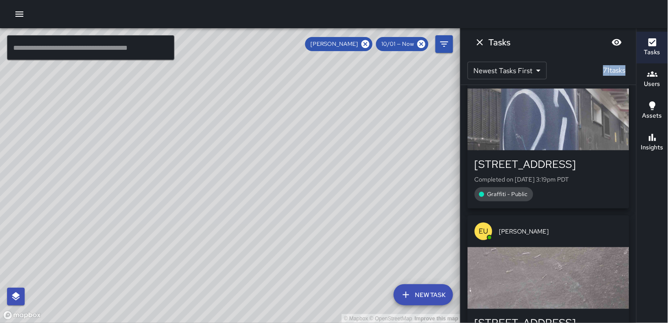
scroll to position [0, 0]
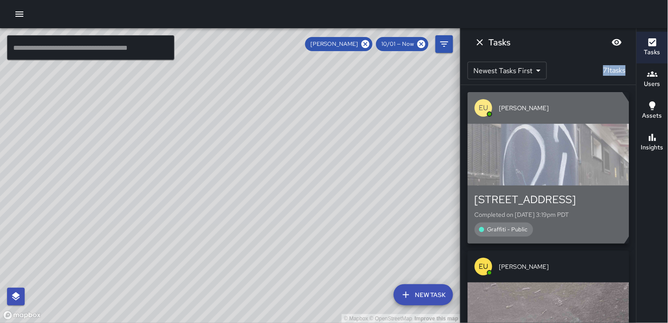
click at [522, 169] on div "button" at bounding box center [548, 155] width 162 height 62
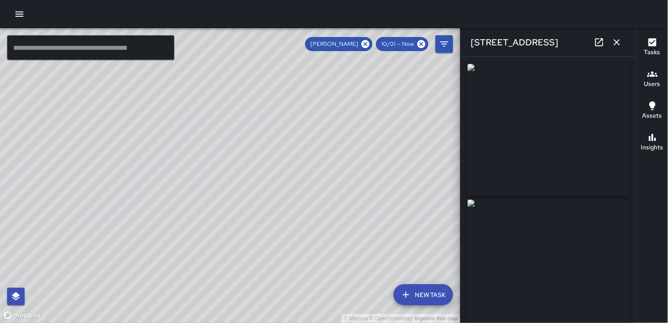
type input "**********"
click at [619, 40] on icon "button" at bounding box center [617, 42] width 6 height 6
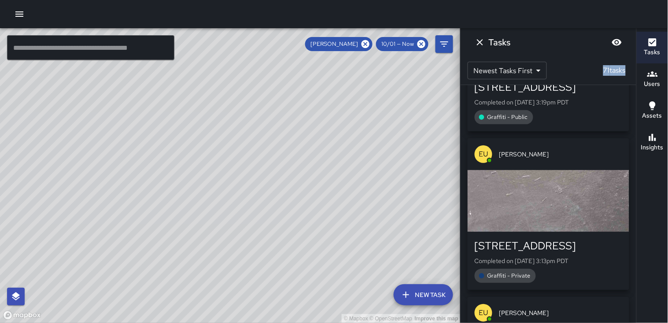
scroll to position [147, 0]
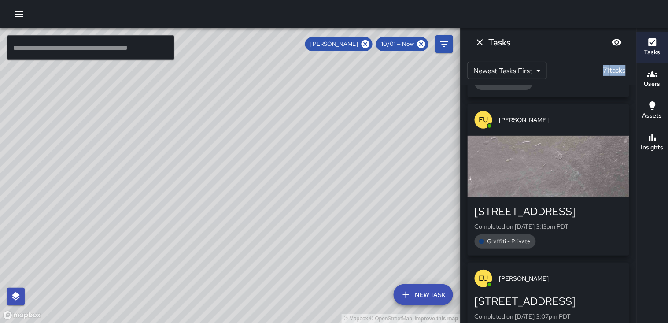
click at [549, 165] on div "button" at bounding box center [548, 167] width 162 height 62
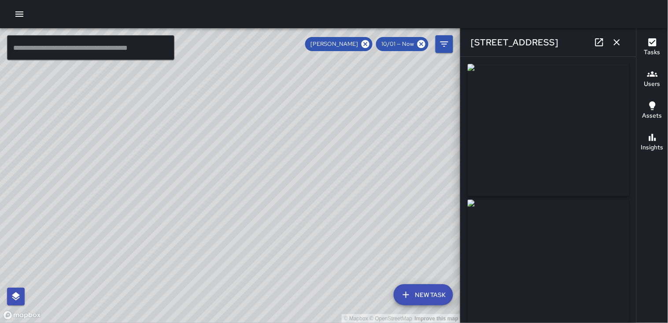
type input "**********"
click at [618, 42] on icon "button" at bounding box center [616, 42] width 11 height 11
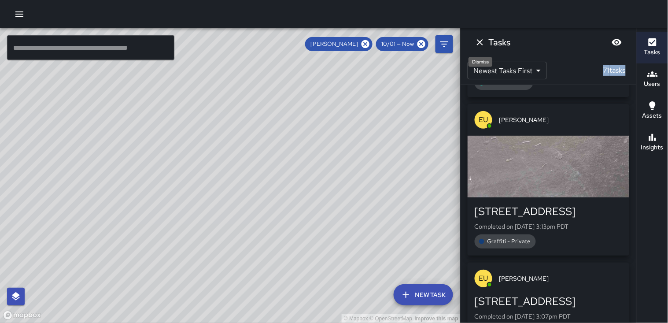
click at [480, 44] on icon "Dismiss" at bounding box center [479, 42] width 11 height 11
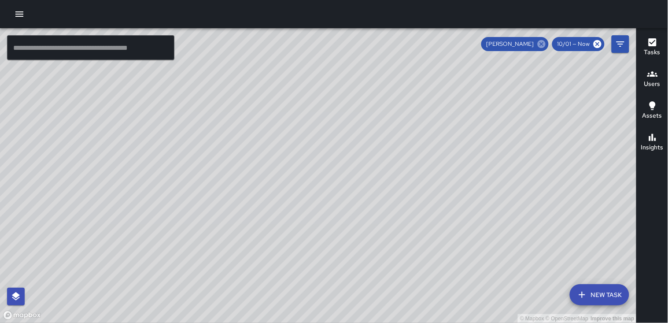
click at [543, 42] on icon at bounding box center [541, 44] width 8 height 8
click at [21, 18] on icon "button" at bounding box center [19, 14] width 11 height 11
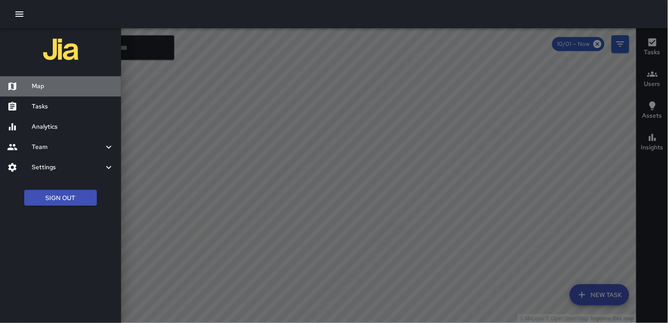
click at [40, 86] on h6 "Map" at bounding box center [73, 86] width 82 height 10
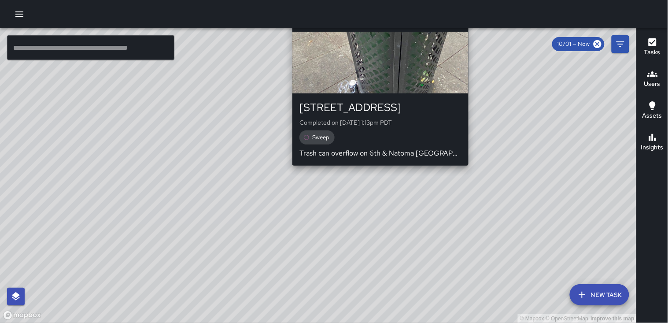
drag, startPoint x: 189, startPoint y: 113, endPoint x: 377, endPoint y: 159, distance: 193.0
click at [379, 164] on div "© Mapbox © OpenStreetMap Improve this map Unassigned [STREET_ADDRESS] Completed…" at bounding box center [318, 175] width 636 height 294
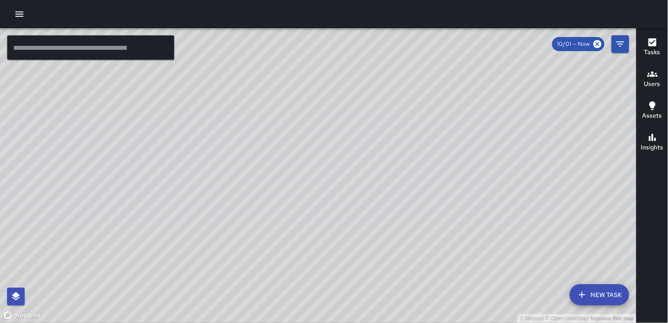
click at [667, 182] on div "Tasks Users Assets Insights" at bounding box center [652, 175] width 32 height 294
click at [651, 225] on div "Tasks Users Assets Insights" at bounding box center [652, 175] width 32 height 294
click at [659, 197] on div "Tasks Users Assets Insights" at bounding box center [652, 175] width 32 height 294
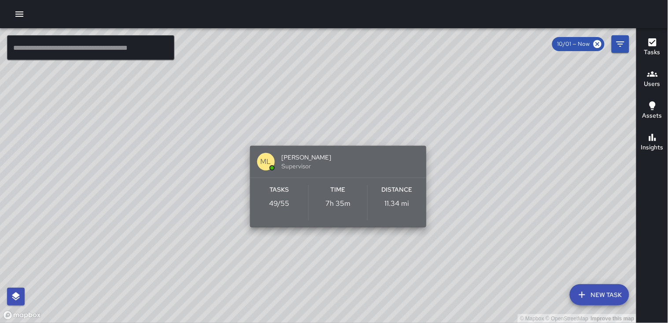
click at [395, 206] on p "11.34 mi" at bounding box center [396, 203] width 25 height 11
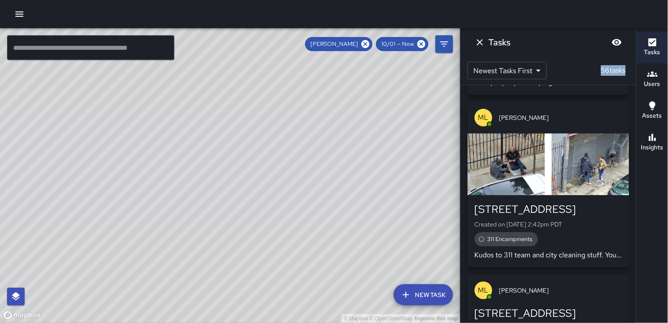
scroll to position [348, 0]
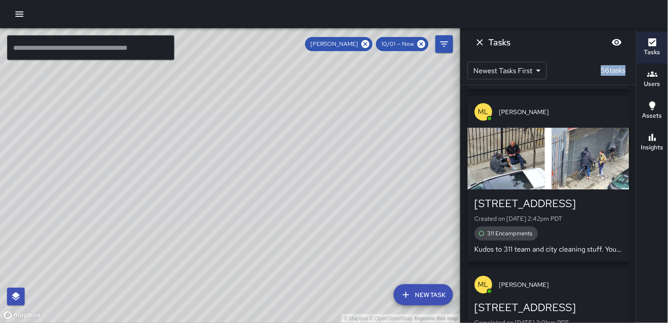
click at [533, 157] on div "button" at bounding box center [548, 159] width 162 height 62
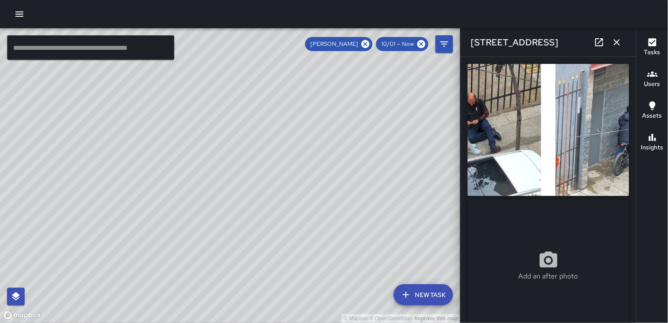
type input "**********"
click at [618, 42] on icon "button" at bounding box center [616, 42] width 11 height 11
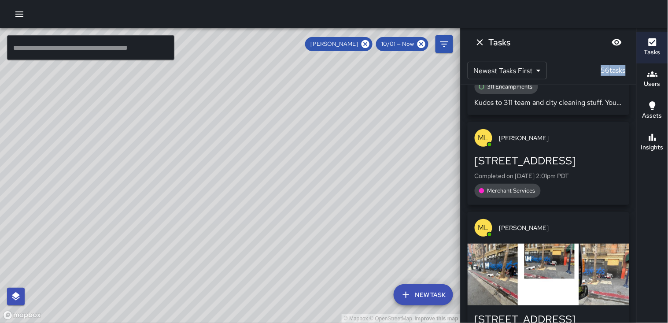
scroll to position [544, 0]
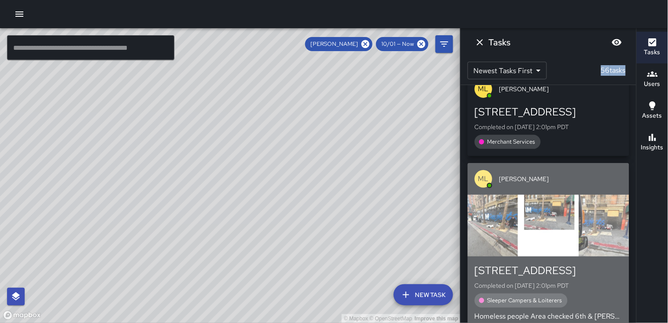
click at [527, 212] on div "button" at bounding box center [548, 226] width 162 height 62
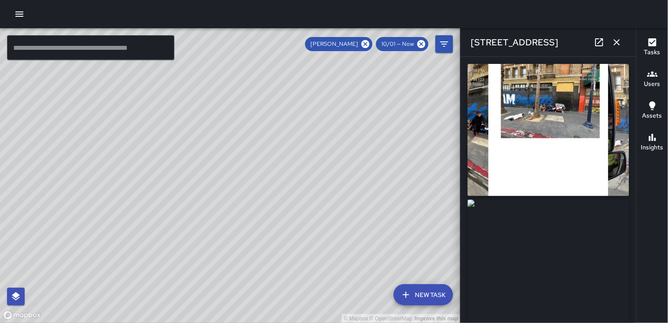
type input "**********"
click at [615, 45] on icon "button" at bounding box center [616, 42] width 11 height 11
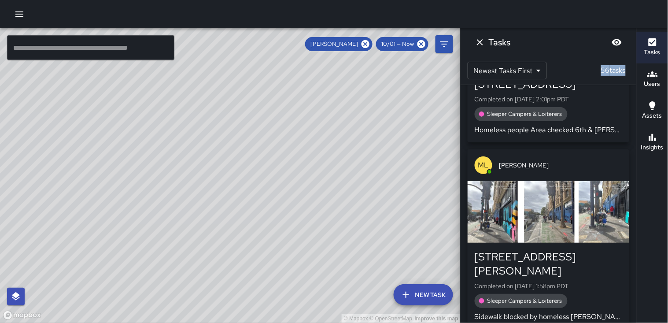
scroll to position [739, 0]
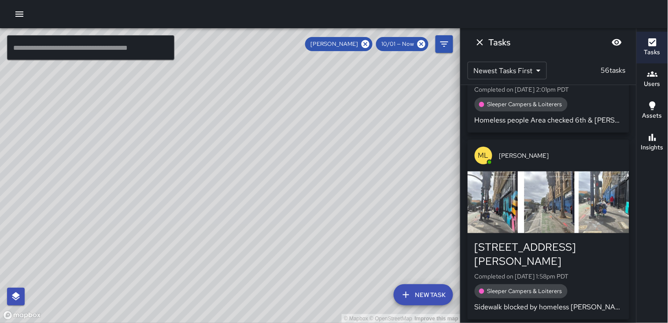
drag, startPoint x: 564, startPoint y: 210, endPoint x: 662, endPoint y: 269, distance: 114.4
click at [662, 269] on div "Tasks Users Assets Insights" at bounding box center [652, 175] width 32 height 294
click at [526, 191] on div "button" at bounding box center [548, 202] width 162 height 62
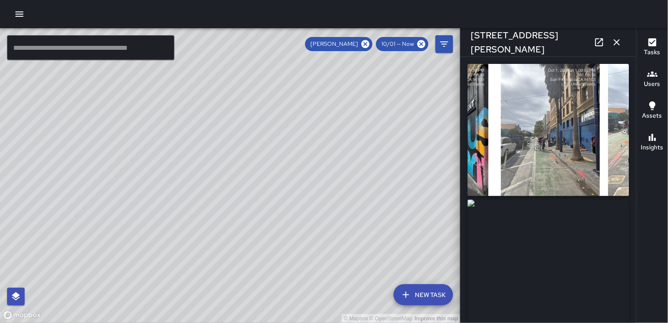
type input "**********"
click at [618, 40] on icon "button" at bounding box center [616, 42] width 11 height 11
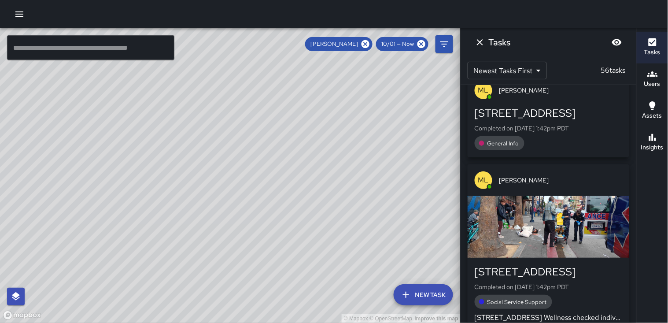
scroll to position [1081, 0]
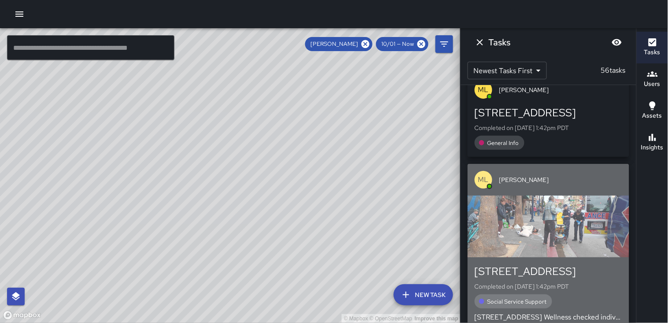
click at [561, 195] on div "button" at bounding box center [548, 226] width 162 height 62
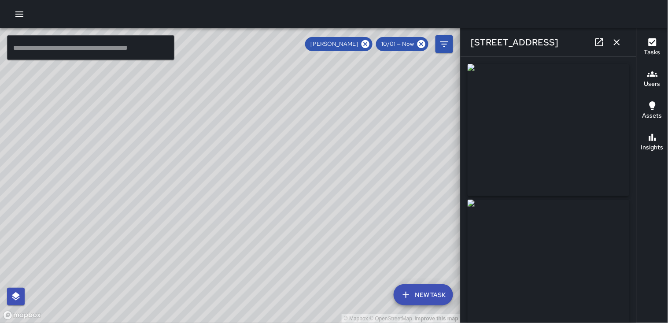
type input "**********"
drag, startPoint x: 527, startPoint y: 148, endPoint x: 516, endPoint y: 143, distance: 11.9
click at [516, 143] on img at bounding box center [548, 130] width 162 height 132
click at [520, 138] on img at bounding box center [548, 130] width 162 height 132
click at [529, 247] on img at bounding box center [548, 265] width 162 height 132
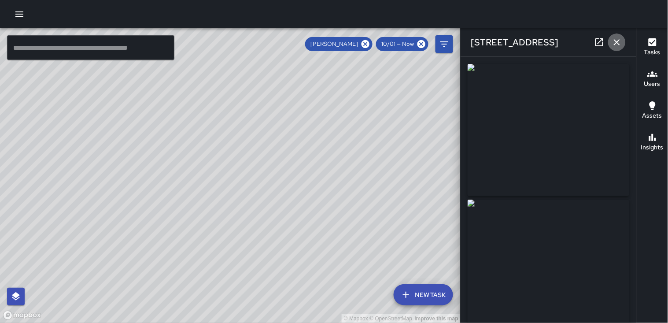
click at [617, 46] on icon "button" at bounding box center [616, 42] width 11 height 11
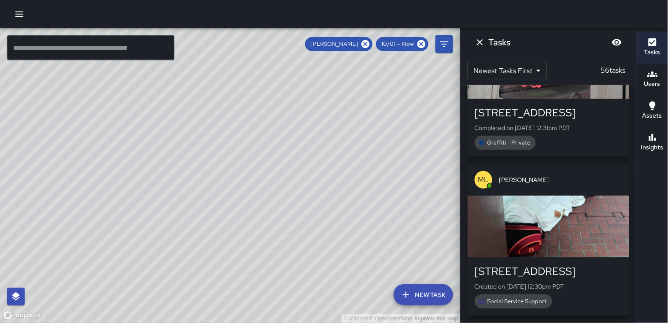
scroll to position [2842, 0]
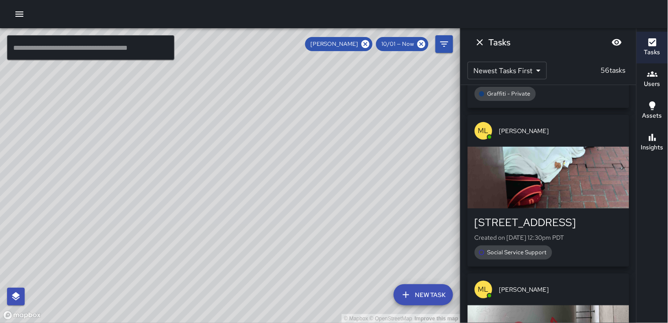
click at [566, 170] on div "button" at bounding box center [548, 178] width 162 height 62
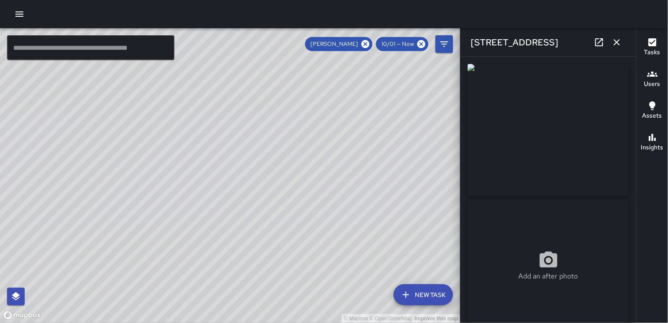
type input "**********"
click at [617, 40] on icon "button" at bounding box center [616, 42] width 11 height 11
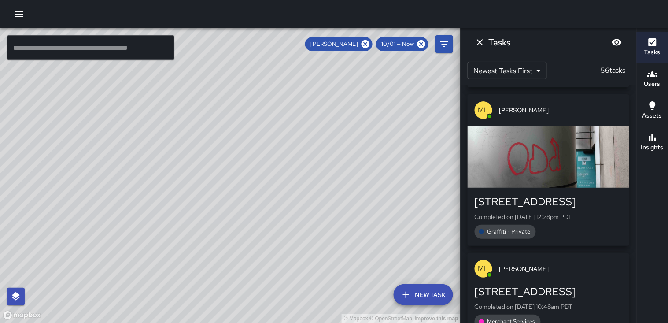
scroll to position [3038, 0]
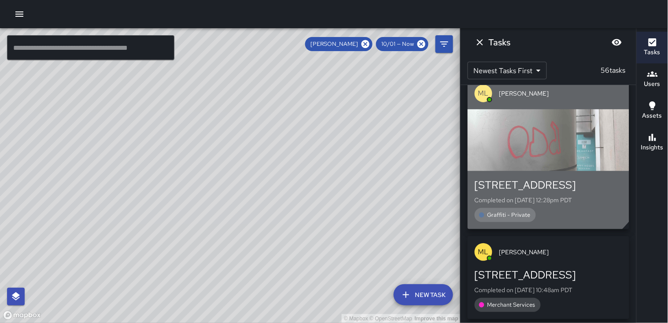
click at [532, 125] on div "button" at bounding box center [548, 140] width 162 height 62
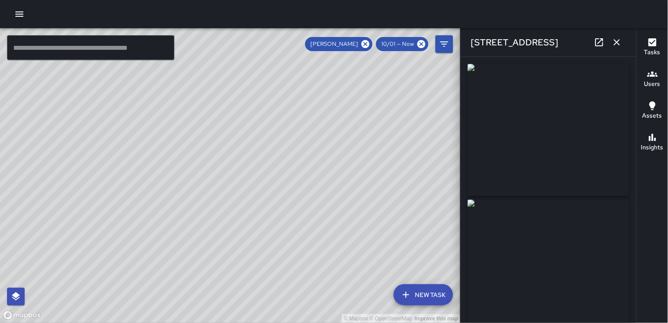
click at [620, 45] on icon "button" at bounding box center [616, 42] width 11 height 11
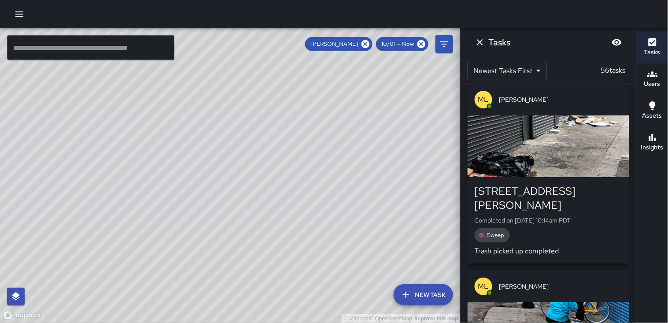
scroll to position [4847, 0]
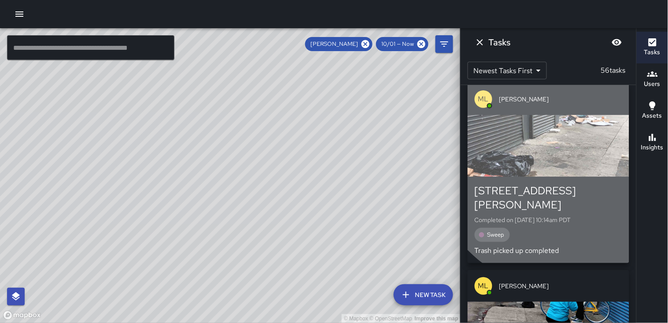
click at [566, 123] on div "button" at bounding box center [548, 146] width 162 height 62
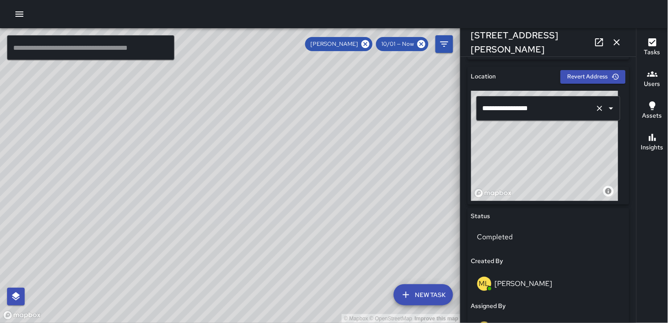
scroll to position [293, 0]
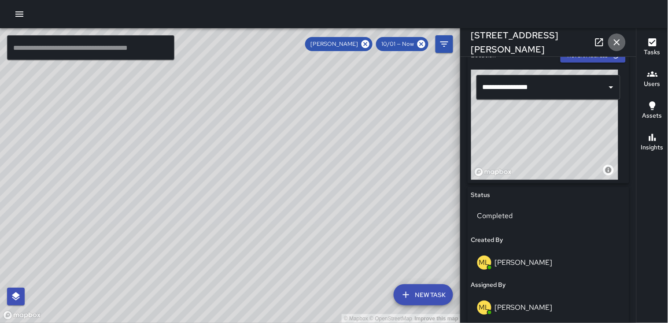
click at [611, 42] on icon "button" at bounding box center [616, 42] width 11 height 11
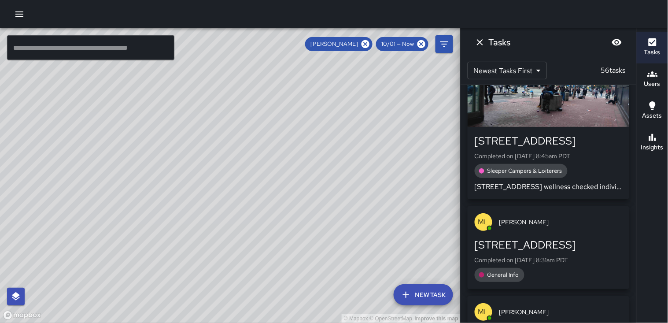
scroll to position [7243, 0]
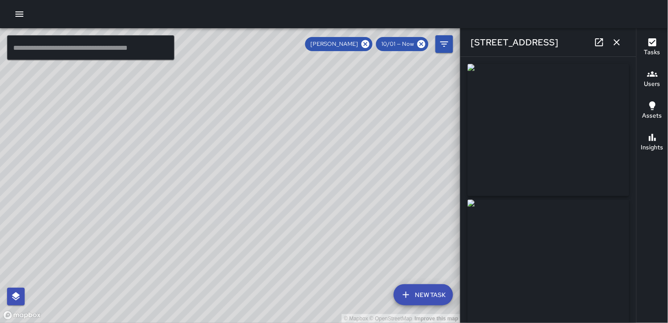
type input "**********"
click at [578, 108] on img at bounding box center [548, 130] width 162 height 132
click at [619, 41] on icon "button" at bounding box center [616, 42] width 11 height 11
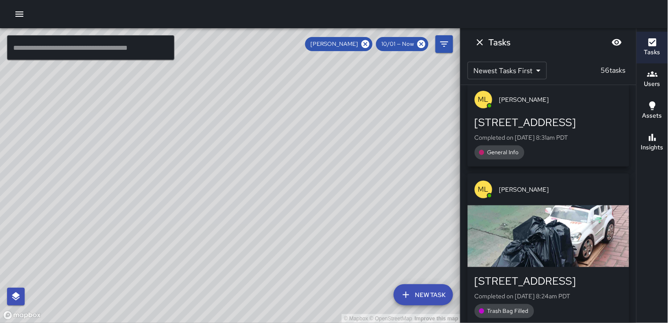
scroll to position [7390, 0]
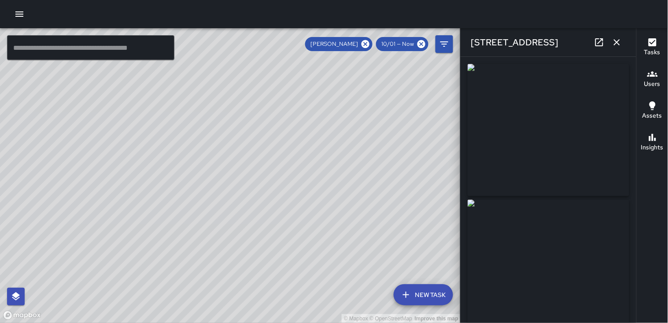
click at [540, 161] on img at bounding box center [548, 130] width 162 height 132
click at [620, 44] on icon "button" at bounding box center [616, 42] width 11 height 11
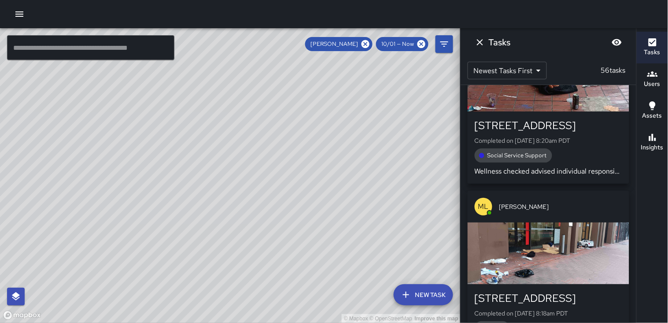
scroll to position [7690, 0]
drag, startPoint x: 545, startPoint y: 266, endPoint x: 551, endPoint y: 268, distance: 5.9
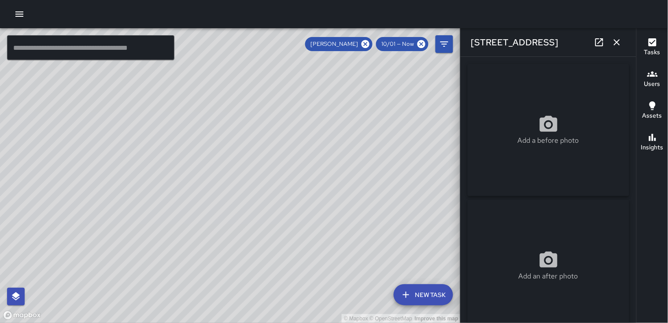
type input "**********"
click at [619, 40] on icon "button" at bounding box center [617, 42] width 6 height 6
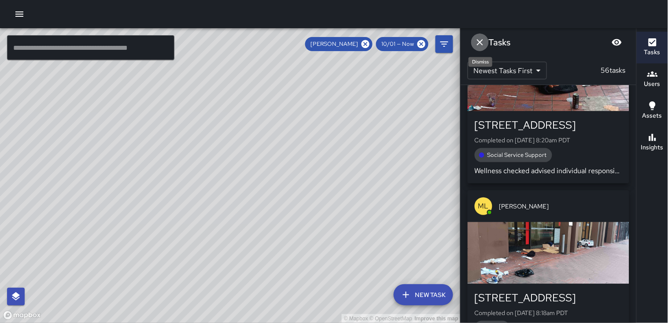
drag, startPoint x: 481, startPoint y: 42, endPoint x: 445, endPoint y: 49, distance: 36.8
click at [481, 43] on icon "Dismiss" at bounding box center [480, 42] width 6 height 6
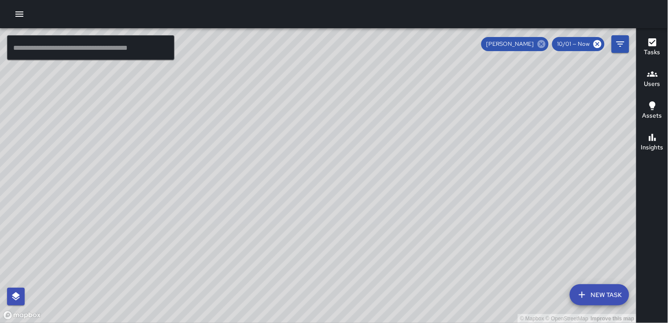
click at [542, 41] on icon at bounding box center [541, 44] width 8 height 8
click at [542, 43] on div "© Mapbox © OpenStreetMap Improve this map" at bounding box center [318, 175] width 636 height 294
drag, startPoint x: 655, startPoint y: 76, endPoint x: 594, endPoint y: 77, distance: 60.8
click at [654, 78] on icon "button" at bounding box center [652, 74] width 11 height 11
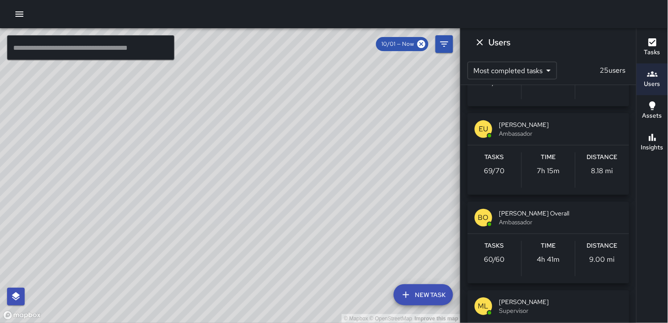
scroll to position [293, 0]
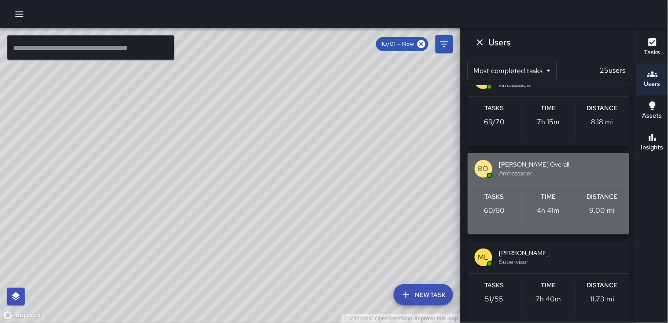
click at [590, 216] on div "Distance 9.00 mi" at bounding box center [602, 209] width 54 height 35
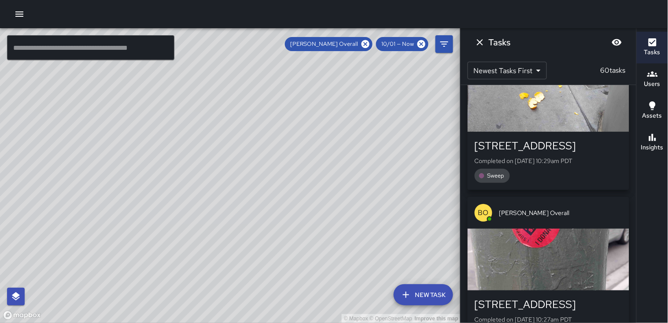
scroll to position [9127, 0]
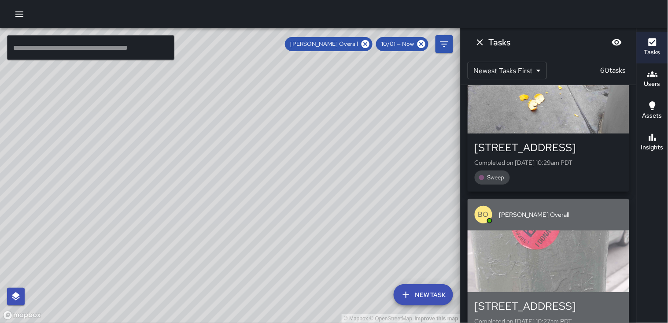
click at [544, 230] on div "button" at bounding box center [548, 261] width 162 height 62
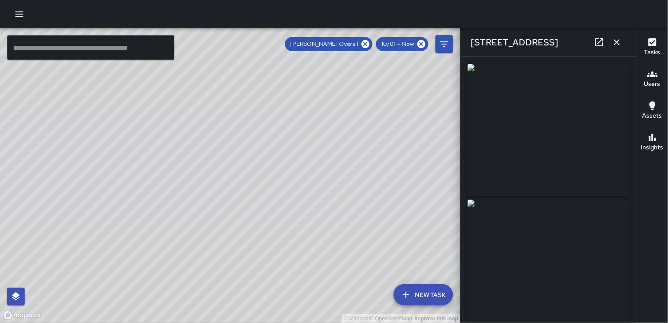
type input "**********"
drag, startPoint x: 559, startPoint y: 150, endPoint x: 531, endPoint y: 91, distance: 65.2
click at [531, 91] on img at bounding box center [548, 130] width 162 height 132
click at [621, 40] on icon "button" at bounding box center [616, 42] width 11 height 11
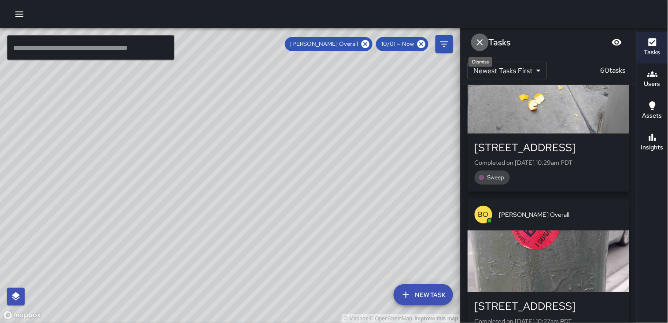
click at [481, 42] on icon "Dismiss" at bounding box center [479, 42] width 11 height 11
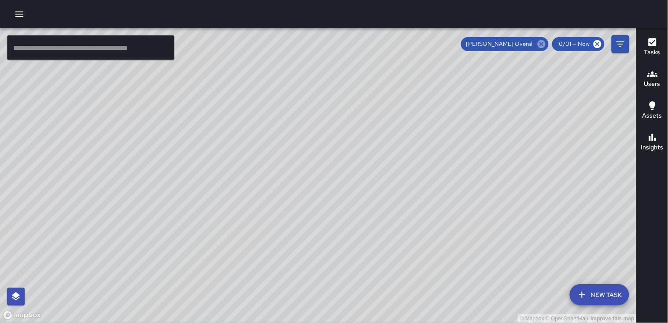
click at [543, 42] on icon at bounding box center [541, 44] width 8 height 8
click at [367, 245] on div "© Mapbox © OpenStreetMap Improve this map" at bounding box center [318, 175] width 636 height 294
